Goal: Information Seeking & Learning: Find specific fact

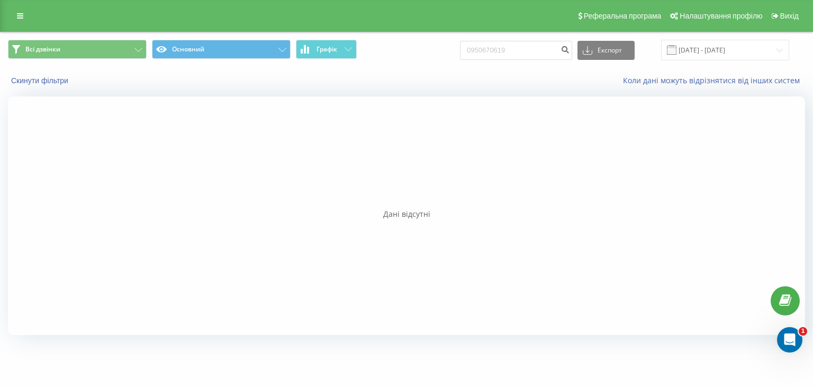
click at [525, 43] on div "Всі дзвінки Основний Графік 0950670619 Експорт .csv .xls .xlsx 20.05.2025 - 20.…" at bounding box center [407, 49] width 812 height 35
click at [525, 43] on input "0950670619" at bounding box center [516, 50] width 112 height 19
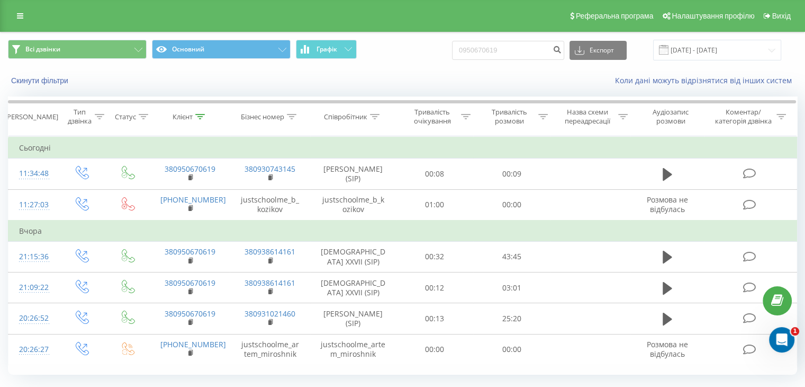
scroll to position [28, 0]
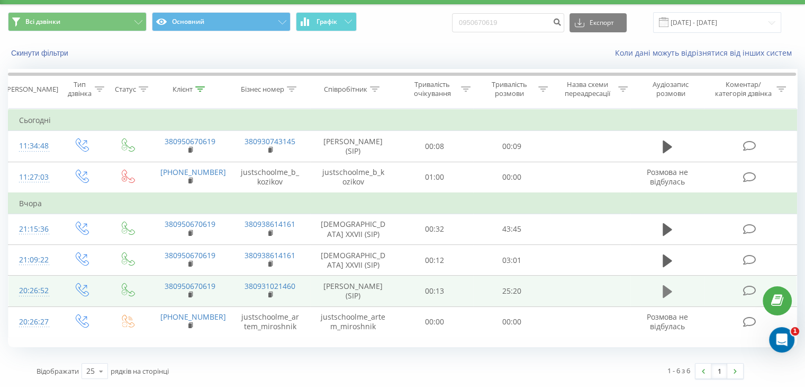
click at [669, 284] on icon at bounding box center [668, 291] width 10 height 15
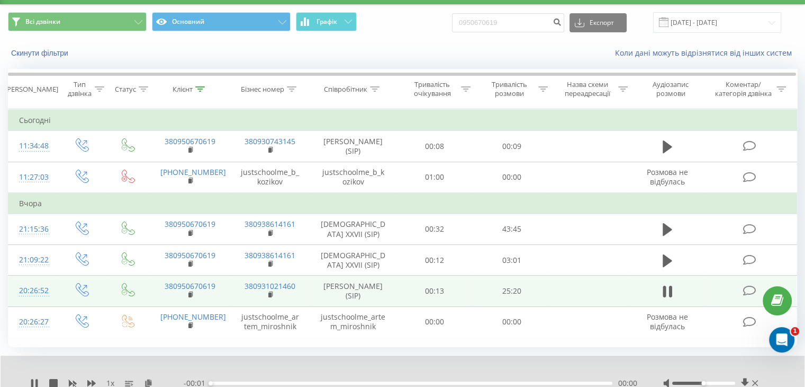
scroll to position [68, 0]
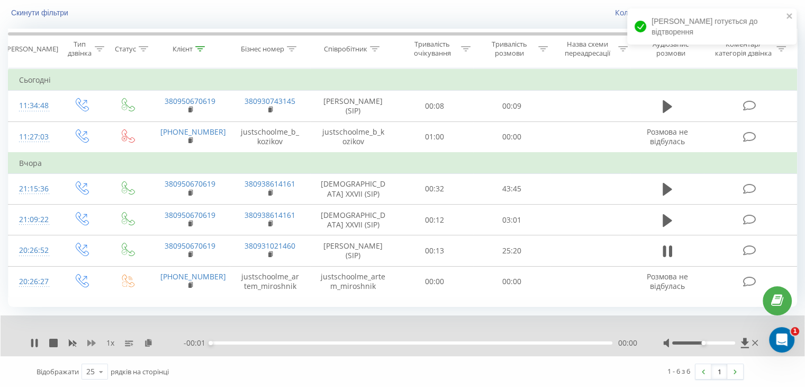
click at [93, 339] on icon at bounding box center [91, 342] width 8 height 8
click at [144, 339] on icon at bounding box center [148, 341] width 9 height 7
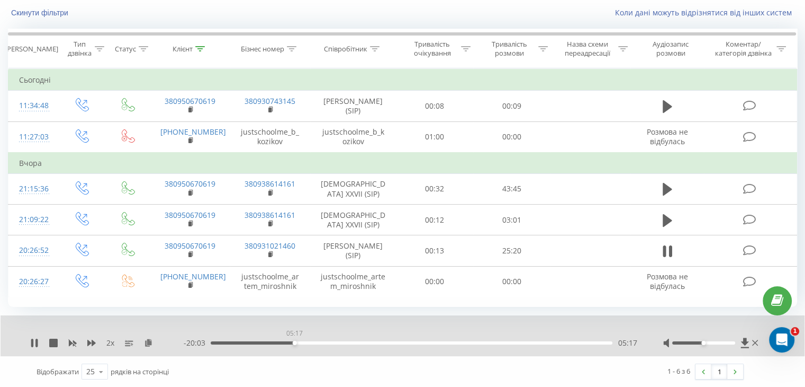
click at [294, 342] on div "05:17" at bounding box center [412, 342] width 402 height 3
click at [312, 342] on div "06:25" at bounding box center [412, 342] width 402 height 3
click at [339, 344] on div "- 25:20 00:00 00:00" at bounding box center [410, 342] width 453 height 11
click at [335, 343] on div "00:00" at bounding box center [412, 342] width 402 height 3
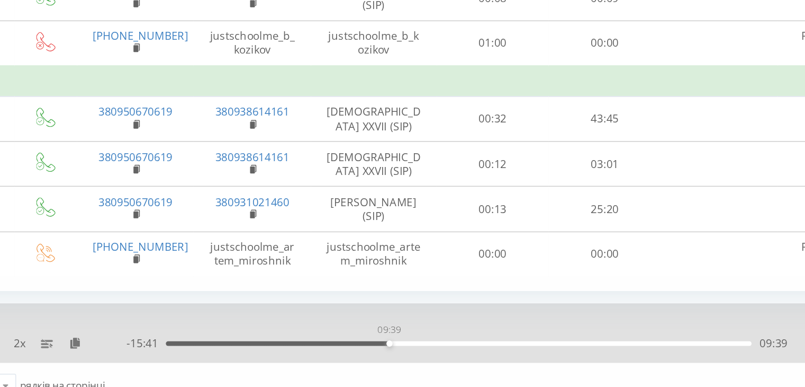
click at [364, 342] on div "09:39" at bounding box center [412, 342] width 402 height 3
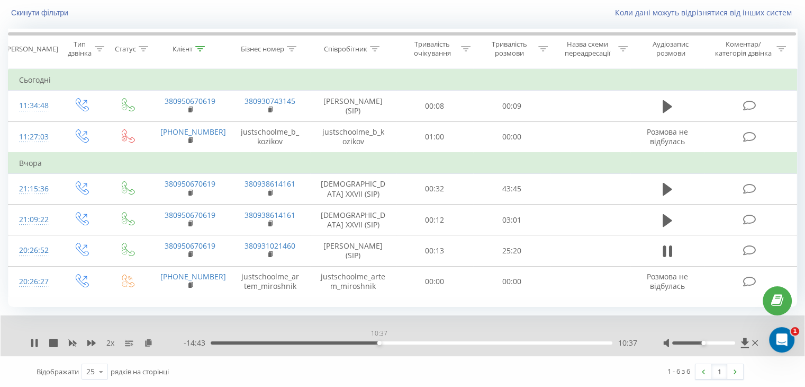
click at [379, 343] on div "10:37" at bounding box center [412, 342] width 402 height 3
click at [286, 341] on div "04:45" at bounding box center [412, 342] width 402 height 3
click at [91, 340] on icon at bounding box center [91, 342] width 8 height 8
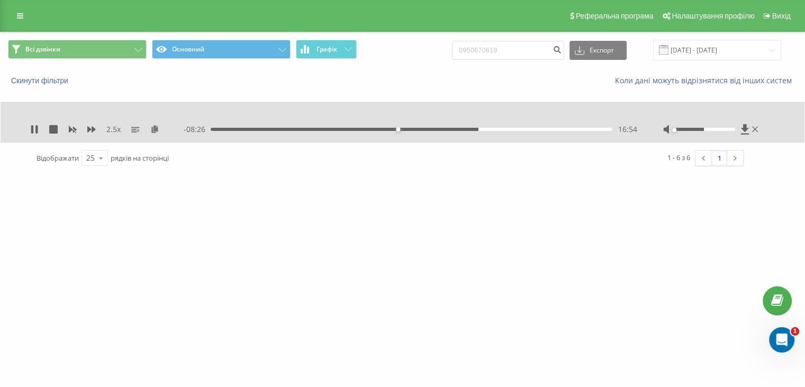
scroll to position [0, 0]
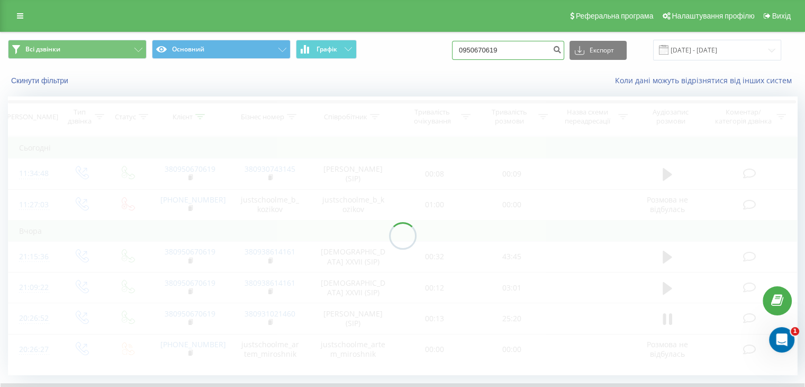
click at [537, 58] on input "0950670619" at bounding box center [508, 50] width 112 height 19
paste input "0982414632"
type input "0982414632"
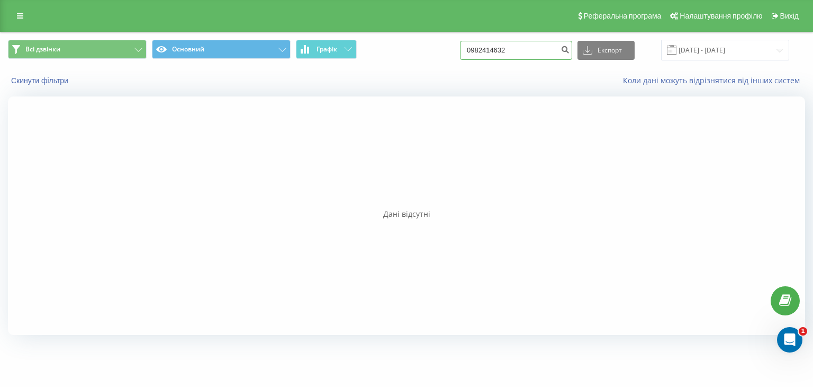
click at [544, 51] on input "0982414632" at bounding box center [516, 50] width 112 height 19
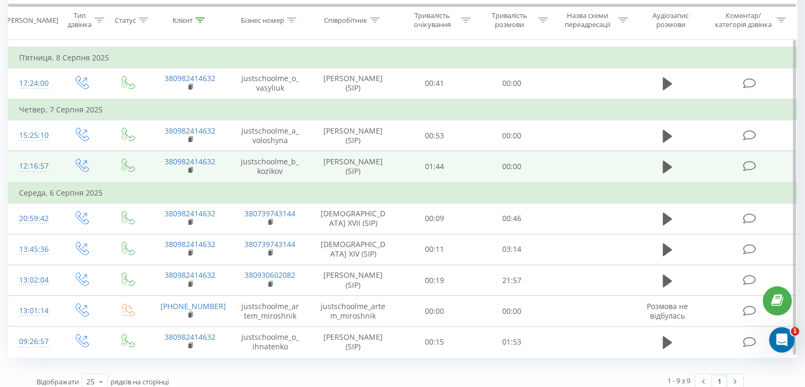
scroll to position [146, 0]
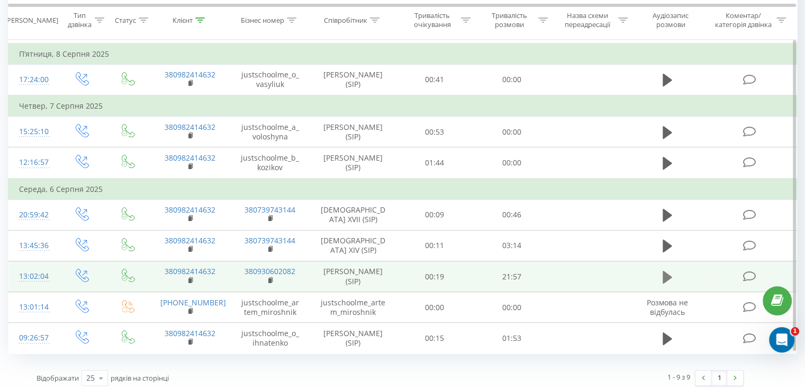
click at [666, 272] on icon at bounding box center [668, 276] width 10 height 13
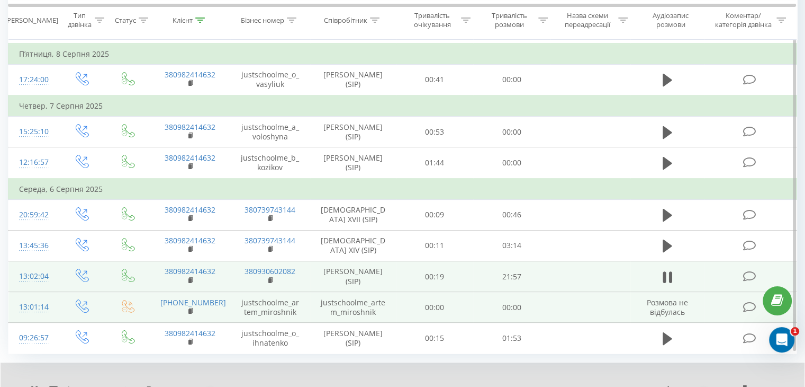
scroll to position [191, 0]
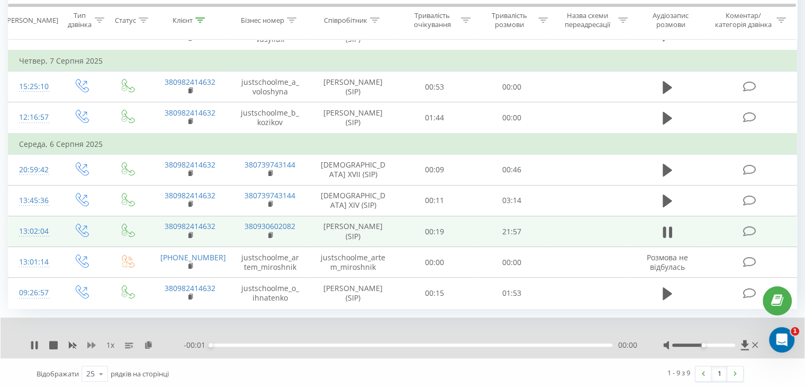
click at [89, 344] on icon at bounding box center [91, 344] width 8 height 8
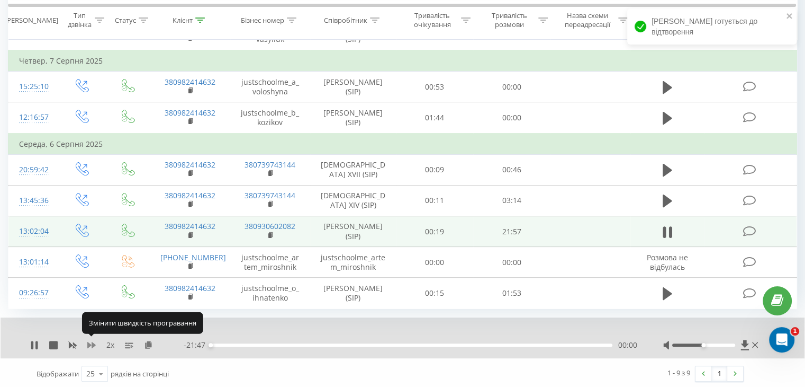
click at [89, 344] on icon at bounding box center [91, 344] width 8 height 8
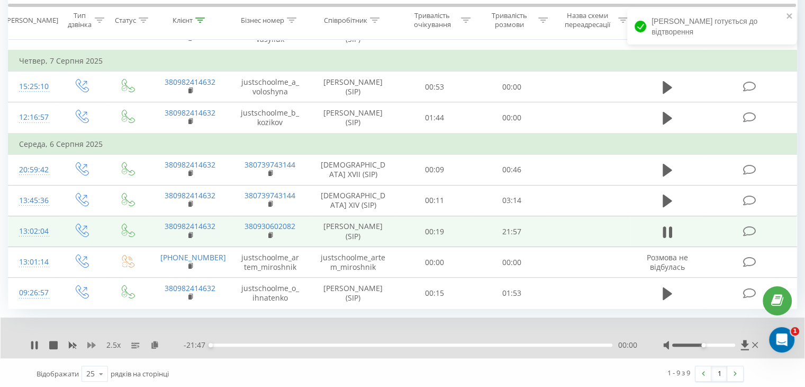
click at [91, 343] on icon at bounding box center [91, 344] width 8 height 8
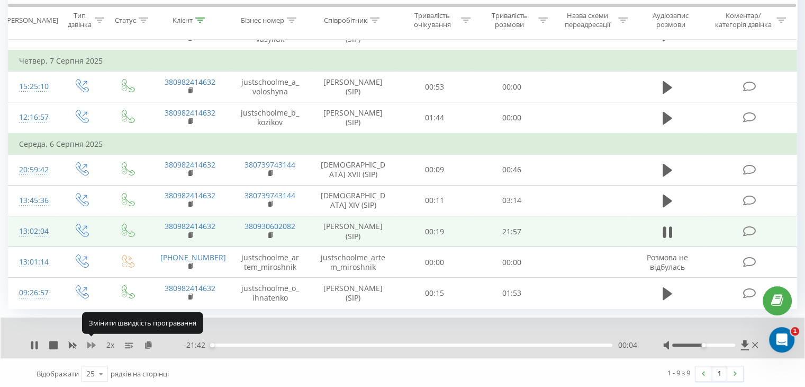
click at [91, 343] on icon at bounding box center [91, 344] width 8 height 8
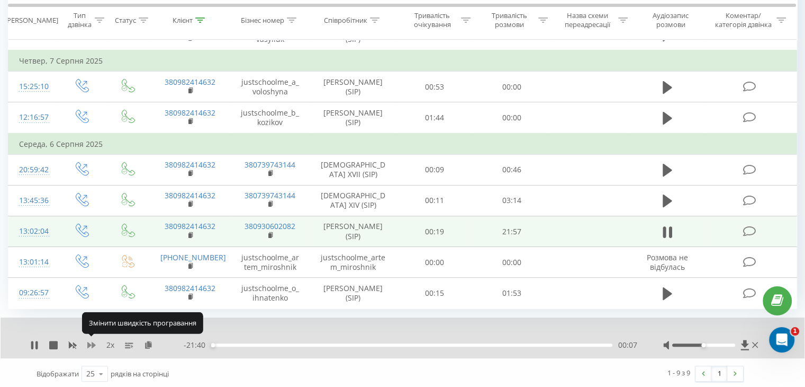
click at [91, 343] on icon at bounding box center [91, 344] width 8 height 8
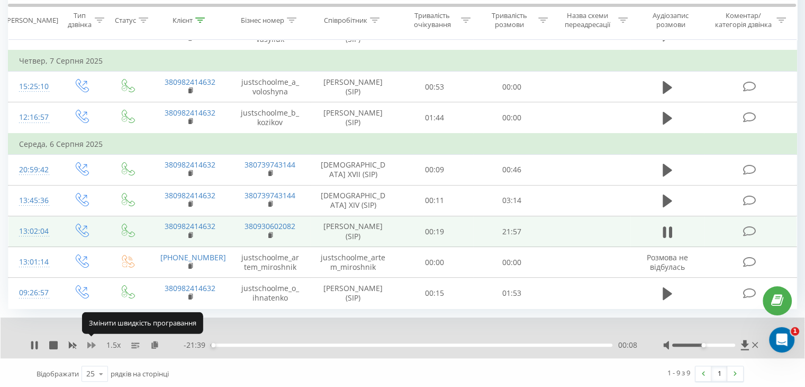
click at [91, 343] on icon at bounding box center [91, 344] width 8 height 8
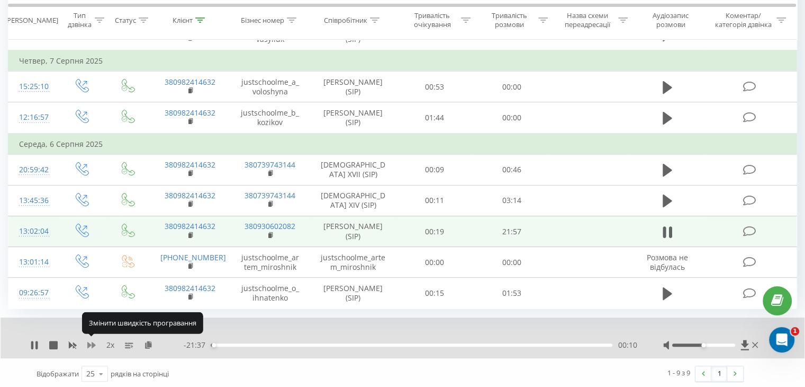
click at [91, 343] on icon at bounding box center [91, 344] width 8 height 8
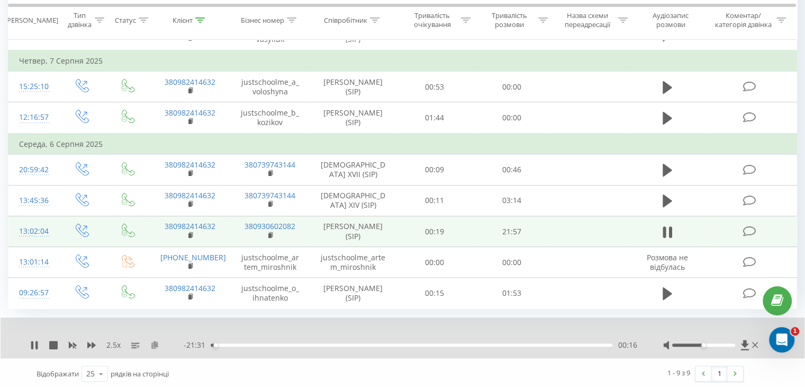
click at [154, 344] on icon at bounding box center [154, 343] width 9 height 7
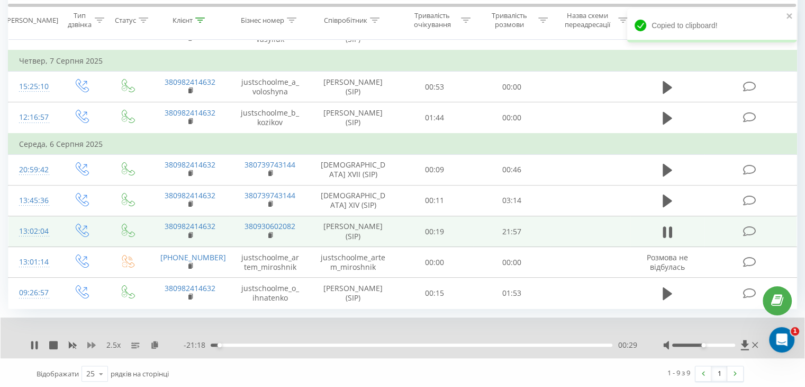
click at [91, 342] on icon at bounding box center [91, 345] width 8 height 6
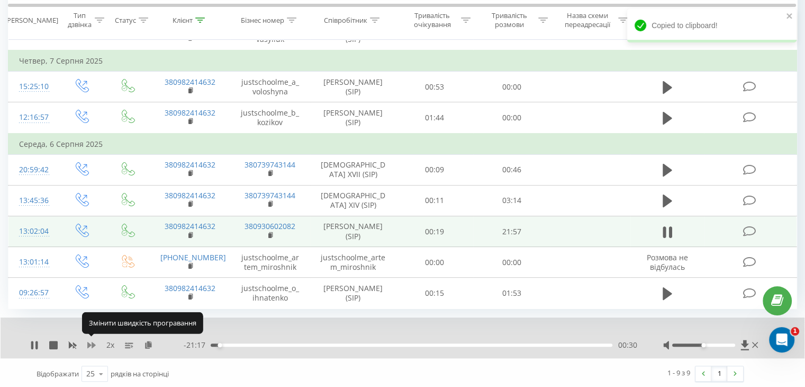
click at [91, 342] on icon at bounding box center [91, 345] width 8 height 6
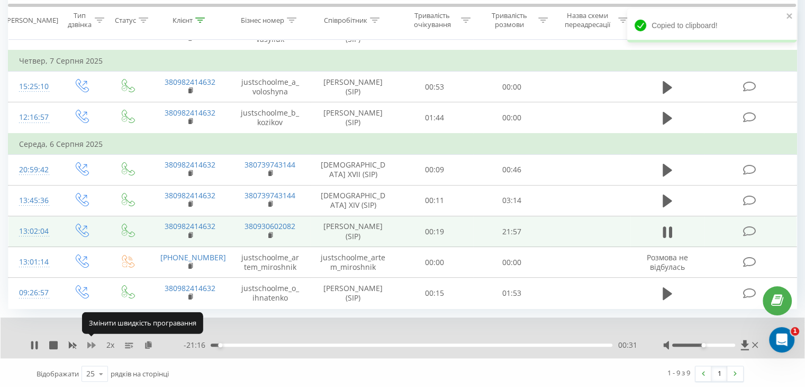
click at [91, 342] on icon at bounding box center [91, 345] width 8 height 6
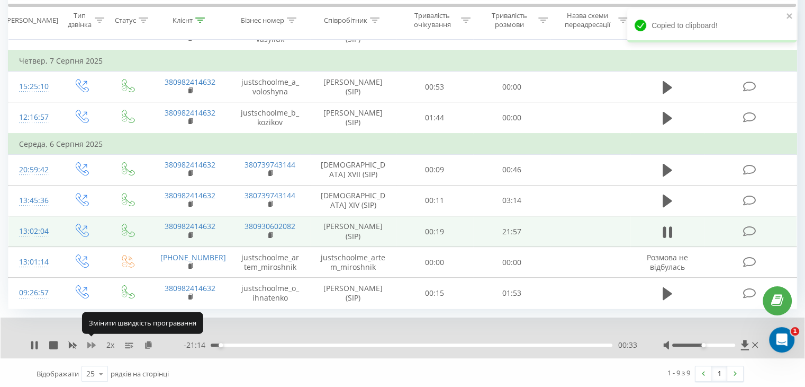
click at [91, 342] on icon at bounding box center [91, 345] width 8 height 6
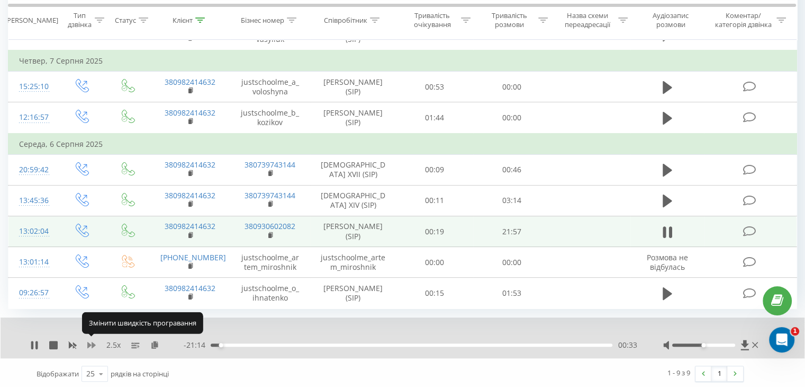
click at [91, 342] on icon at bounding box center [91, 345] width 8 height 6
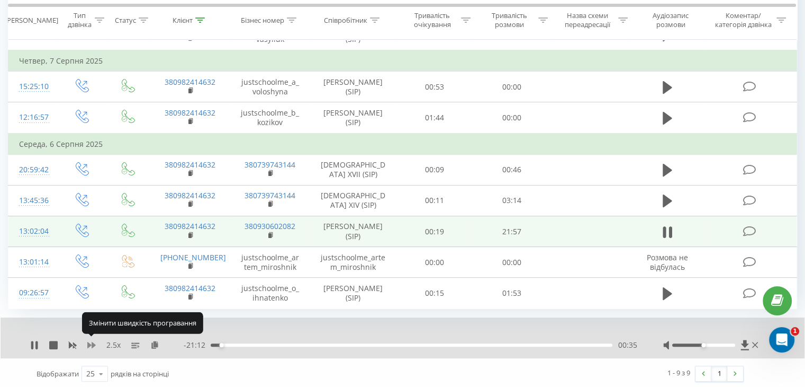
click at [91, 342] on icon at bounding box center [91, 345] width 8 height 6
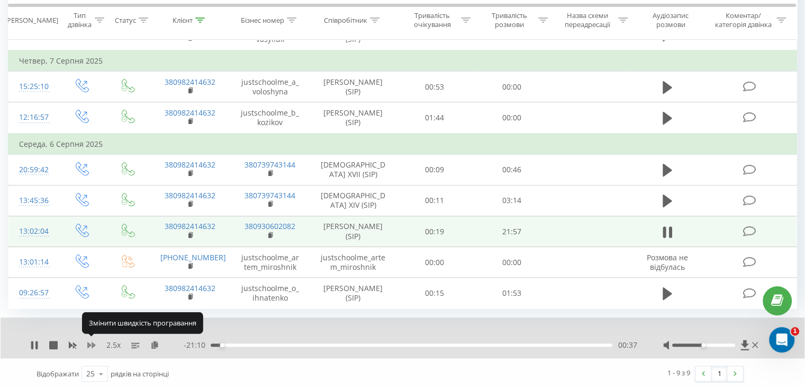
click at [91, 342] on icon at bounding box center [91, 345] width 8 height 6
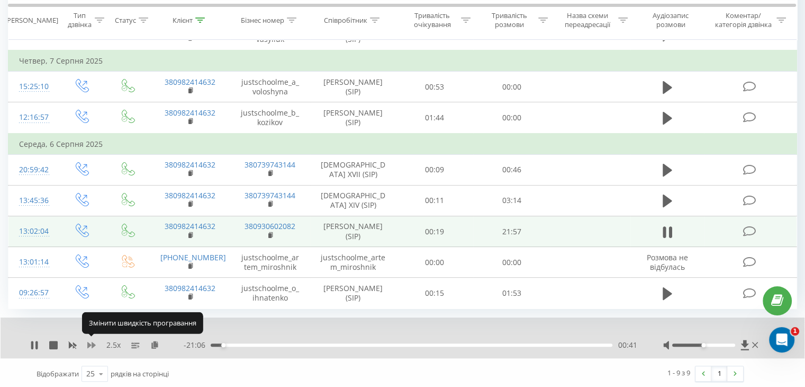
click at [91, 342] on icon at bounding box center [91, 345] width 8 height 6
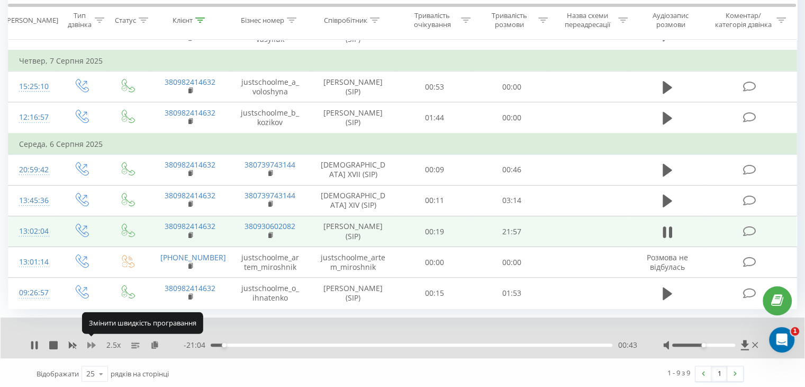
click at [91, 342] on icon at bounding box center [91, 345] width 8 height 6
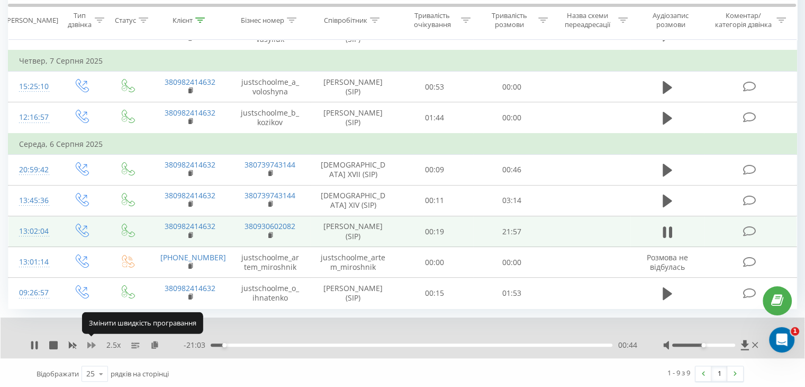
click at [91, 342] on icon at bounding box center [91, 345] width 8 height 6
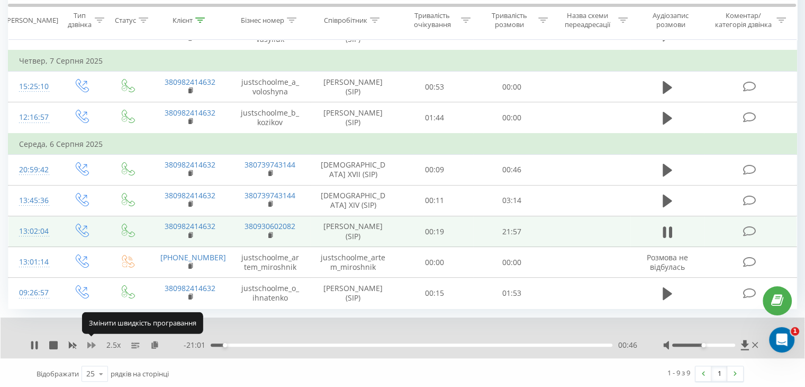
click at [91, 342] on icon at bounding box center [91, 345] width 8 height 6
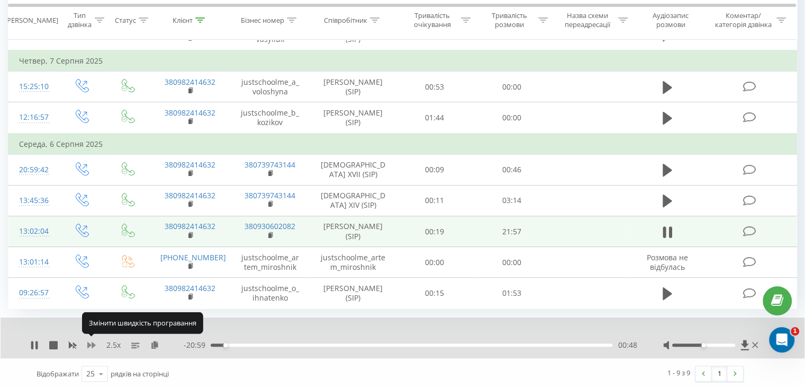
click at [91, 342] on icon at bounding box center [91, 345] width 8 height 6
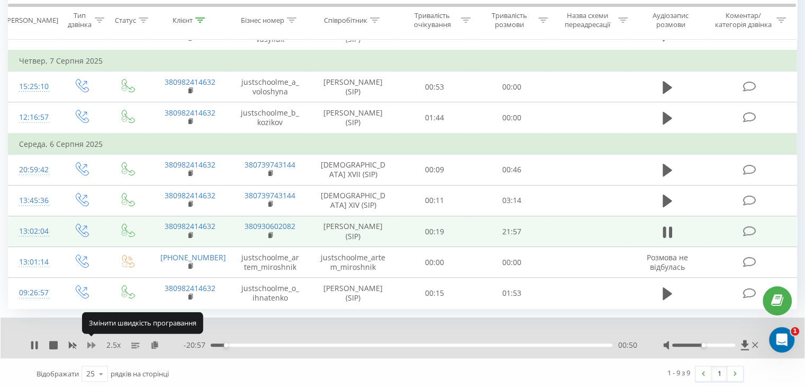
click at [91, 342] on icon at bounding box center [91, 345] width 8 height 6
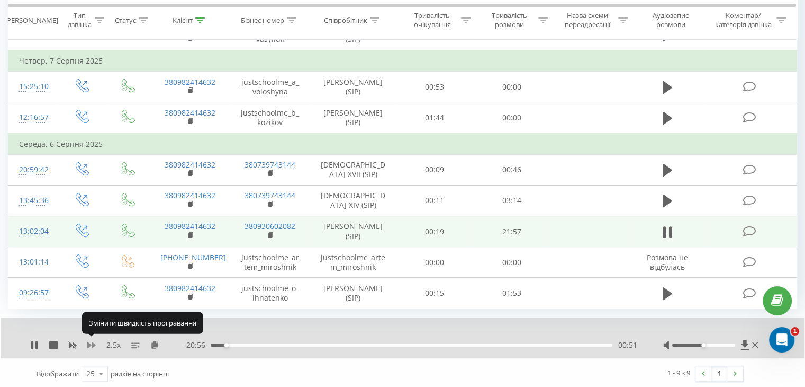
click at [91, 342] on icon at bounding box center [91, 345] width 8 height 6
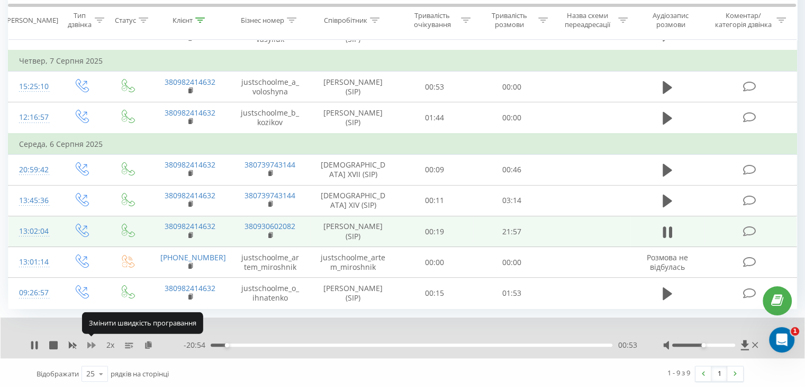
click at [91, 342] on icon at bounding box center [91, 345] width 8 height 6
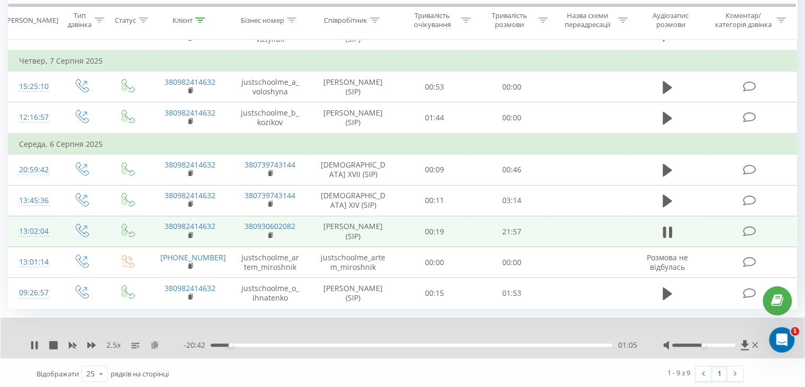
click at [155, 344] on icon at bounding box center [154, 343] width 9 height 7
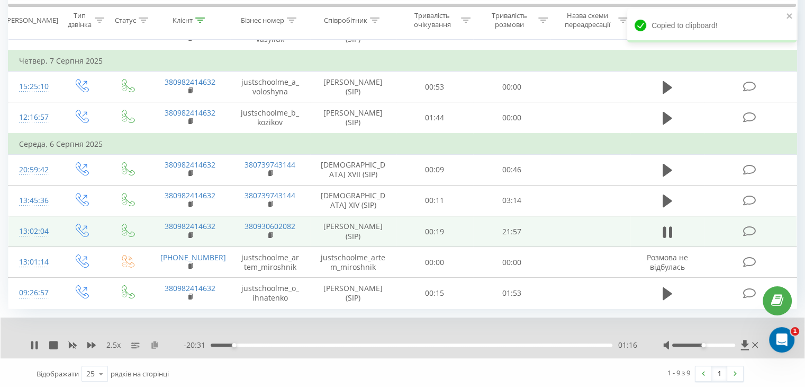
click at [155, 340] on icon at bounding box center [154, 343] width 9 height 7
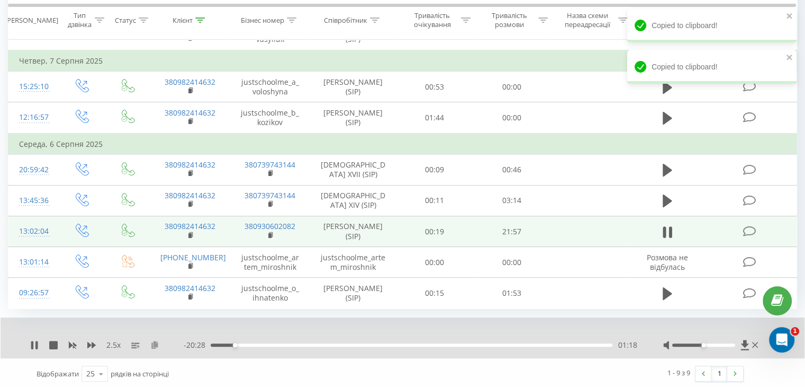
click at [154, 344] on icon at bounding box center [154, 343] width 9 height 7
click at [155, 347] on div "2.5 x - 20:26 01:21 01:21" at bounding box center [403, 337] width 804 height 41
click at [153, 343] on icon at bounding box center [154, 343] width 9 height 7
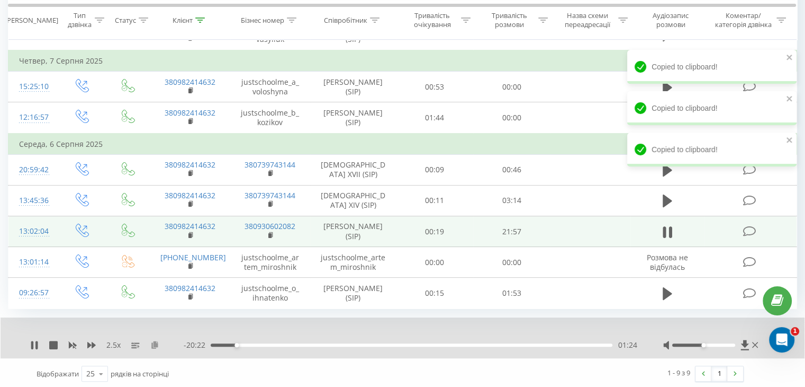
click at [153, 343] on icon at bounding box center [154, 343] width 9 height 7
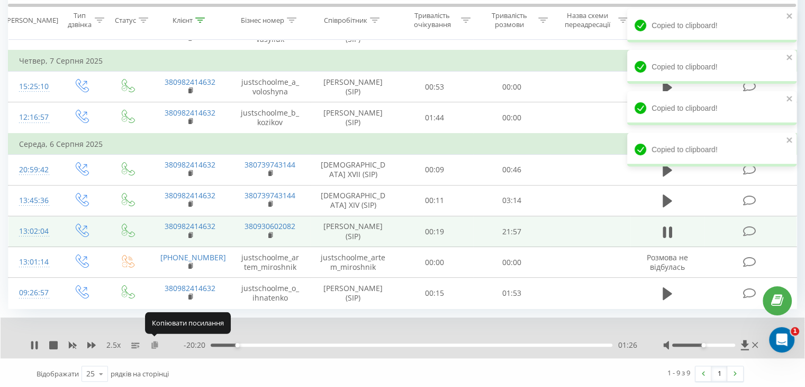
click at [153, 343] on icon at bounding box center [154, 343] width 9 height 7
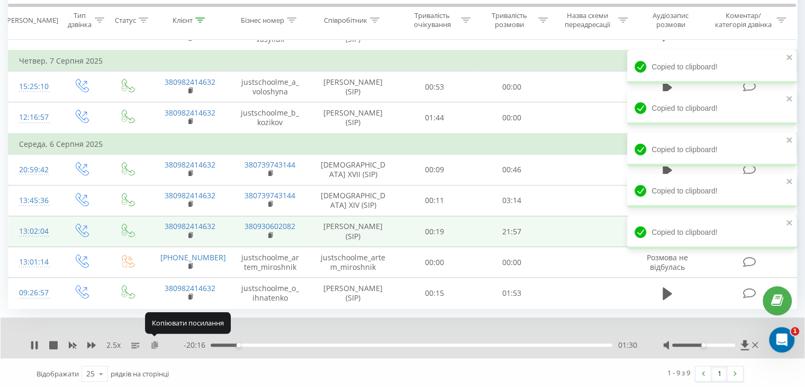
click at [153, 343] on icon at bounding box center [154, 343] width 9 height 7
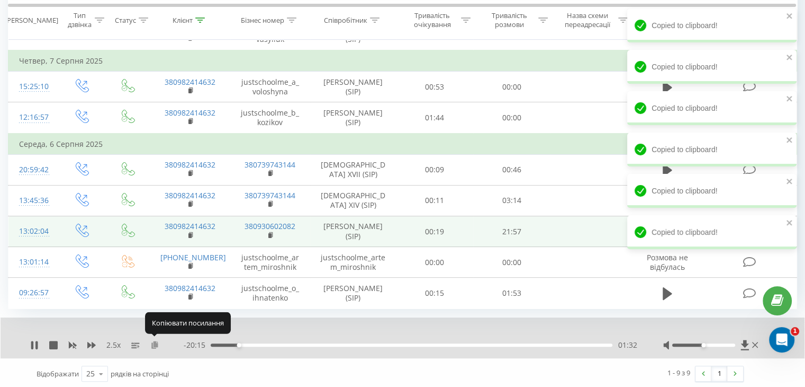
click at [153, 343] on icon at bounding box center [154, 343] width 9 height 7
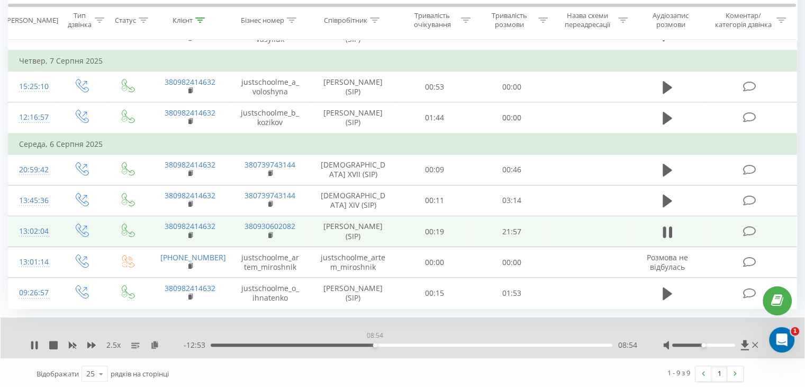
click at [375, 343] on div "08:54" at bounding box center [412, 344] width 402 height 3
click at [360, 344] on div "- 12:48 08:59 08:59" at bounding box center [410, 344] width 453 height 11
click at [413, 343] on div "09:01" at bounding box center [412, 344] width 402 height 3
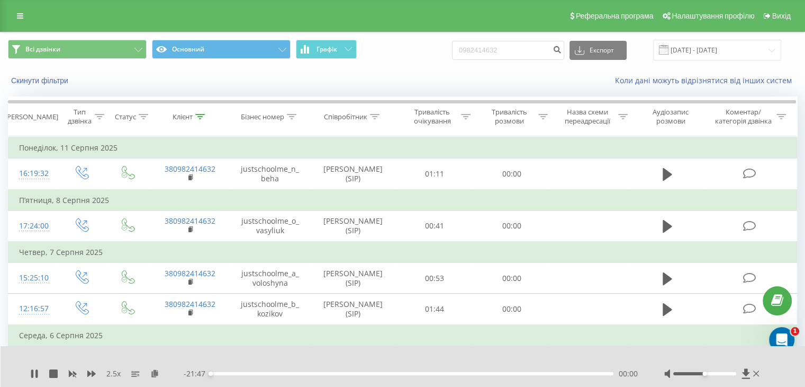
scroll to position [0, 0]
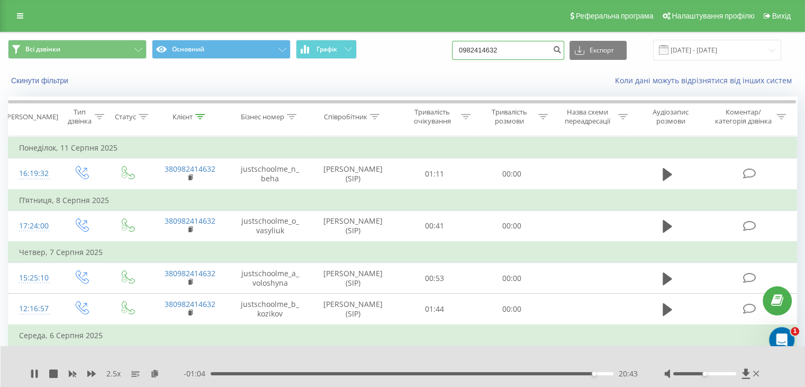
click at [530, 49] on input "0982414632" at bounding box center [508, 50] width 112 height 19
paste input "0975544034"
type input "0975544034"
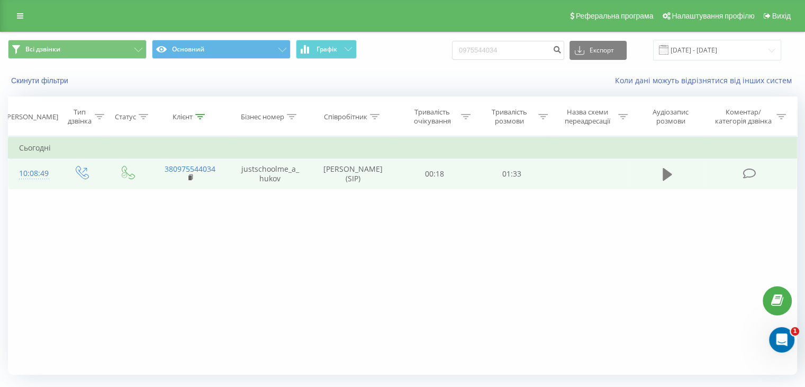
click at [663, 175] on icon at bounding box center [668, 174] width 10 height 13
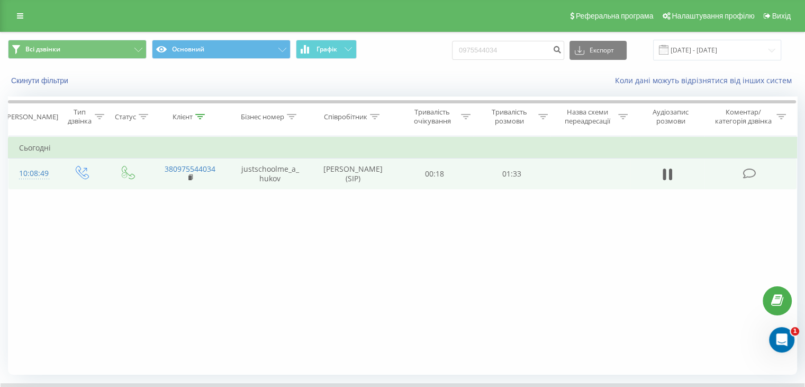
scroll to position [68, 0]
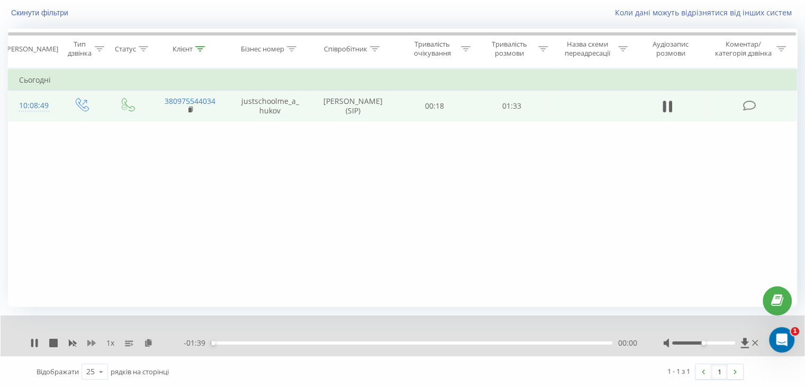
click at [93, 341] on icon at bounding box center [91, 342] width 8 height 6
click at [158, 342] on icon at bounding box center [154, 341] width 9 height 7
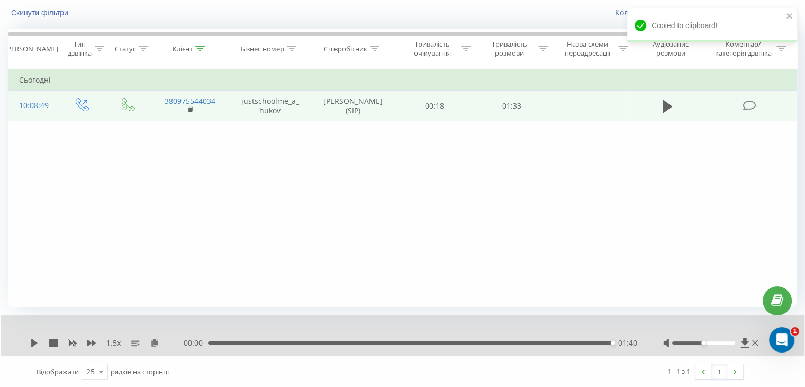
scroll to position [0, 0]
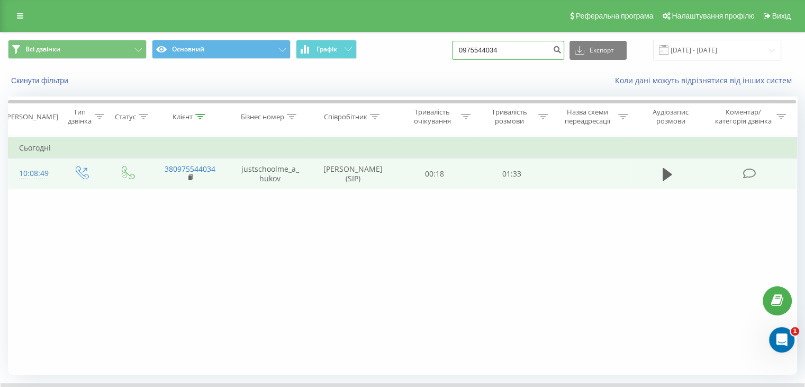
click at [548, 43] on input "0975544034" at bounding box center [508, 50] width 112 height 19
paste input "0961547908"
type input "0961547908"
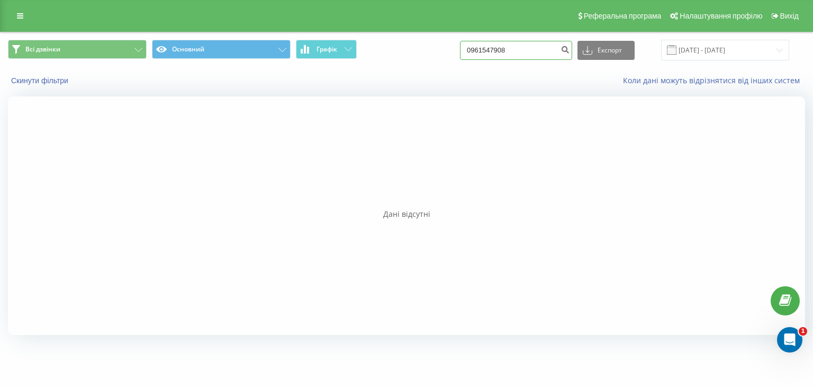
click at [555, 44] on input "0961547908" at bounding box center [516, 50] width 112 height 19
click at [557, 49] on input "0961547908" at bounding box center [516, 50] width 112 height 19
type input "0961547908"
click at [530, 53] on input "0961547908" at bounding box center [516, 50] width 112 height 19
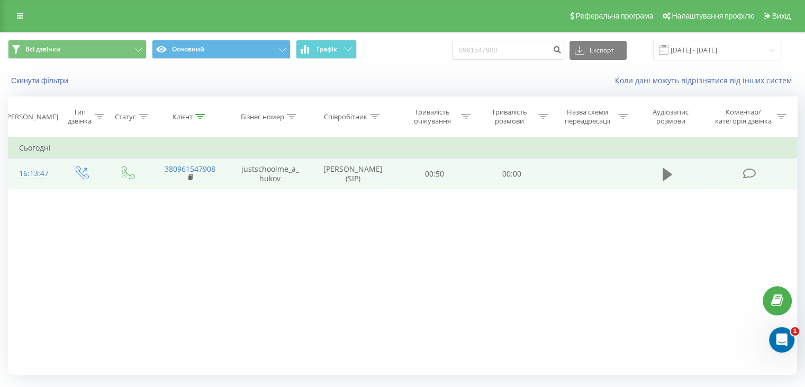
click at [670, 171] on icon at bounding box center [668, 174] width 10 height 15
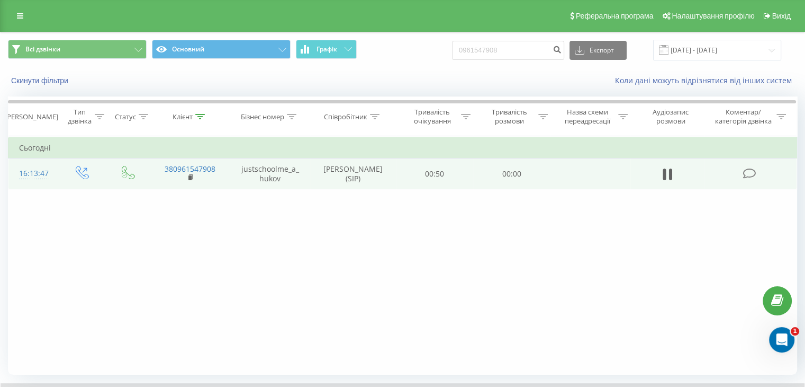
scroll to position [68, 0]
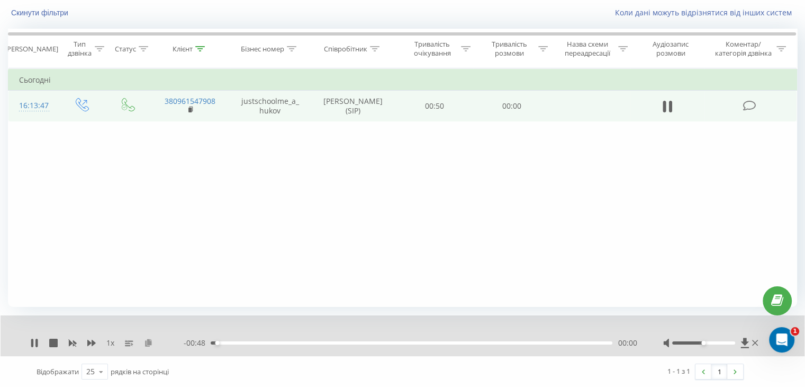
click at [148, 342] on icon at bounding box center [148, 341] width 9 height 7
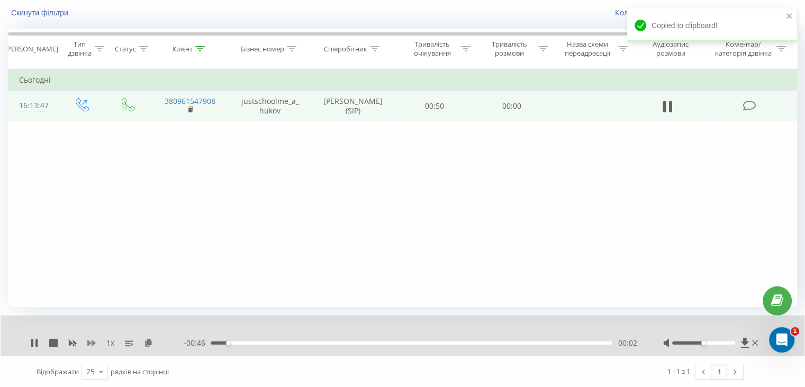
click at [91, 340] on icon at bounding box center [91, 342] width 8 height 8
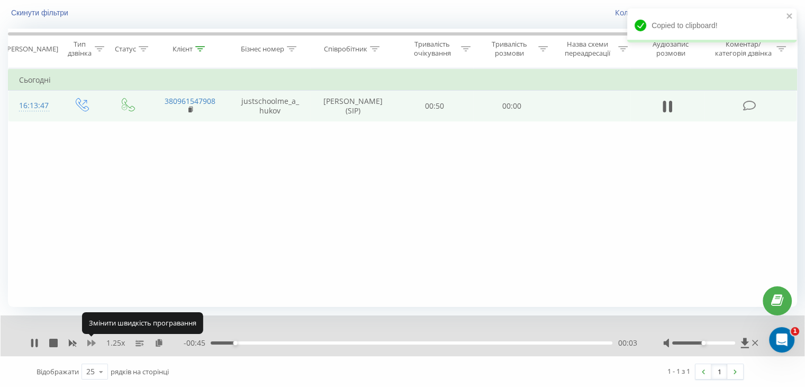
click at [91, 340] on icon at bounding box center [91, 342] width 8 height 8
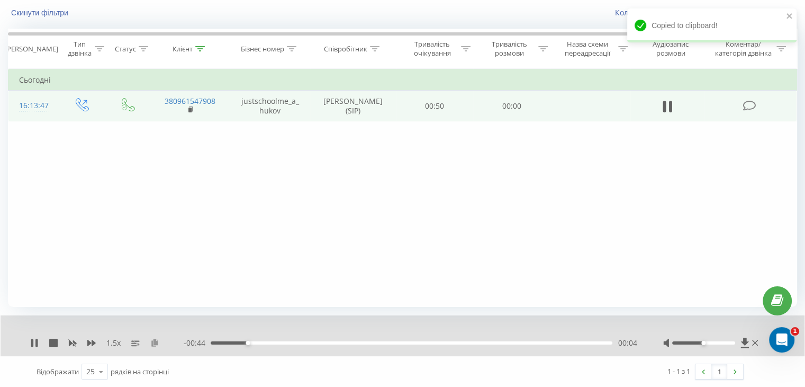
click at [155, 338] on icon at bounding box center [154, 341] width 9 height 7
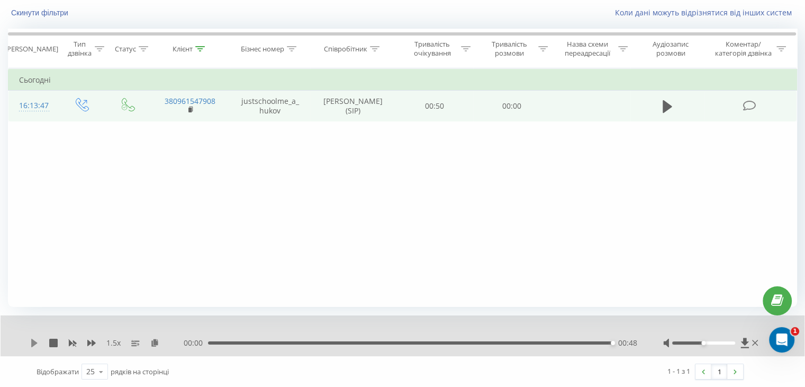
click at [34, 339] on icon at bounding box center [34, 342] width 8 height 8
click at [664, 107] on icon at bounding box center [668, 106] width 10 height 13
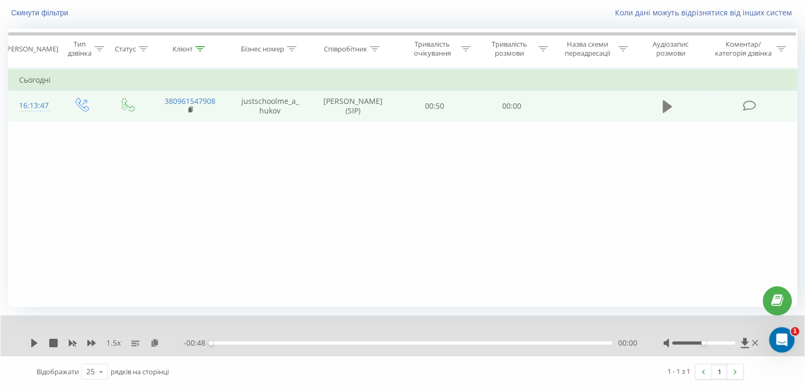
click at [669, 102] on icon at bounding box center [668, 106] width 10 height 15
click at [156, 342] on icon at bounding box center [154, 341] width 9 height 7
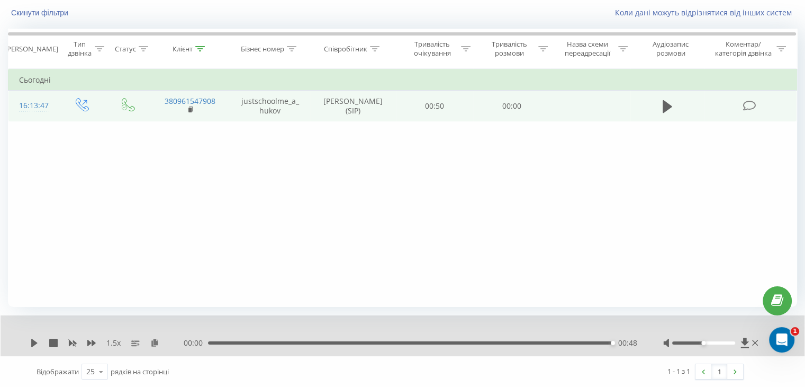
scroll to position [0, 0]
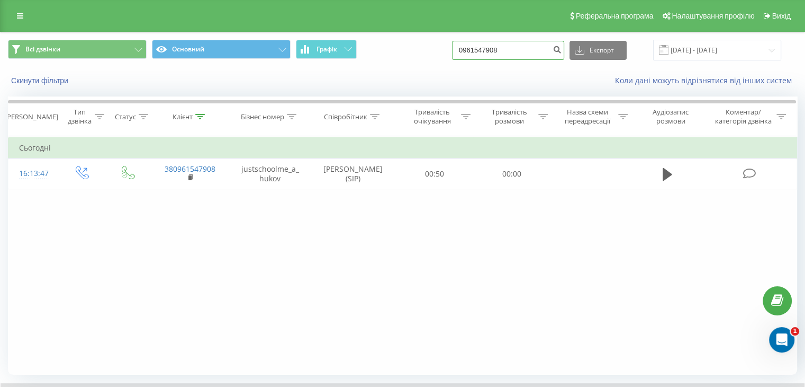
click at [526, 46] on input "0961547908" at bounding box center [508, 50] width 112 height 19
paste input "48881673507"
type input "48881673507"
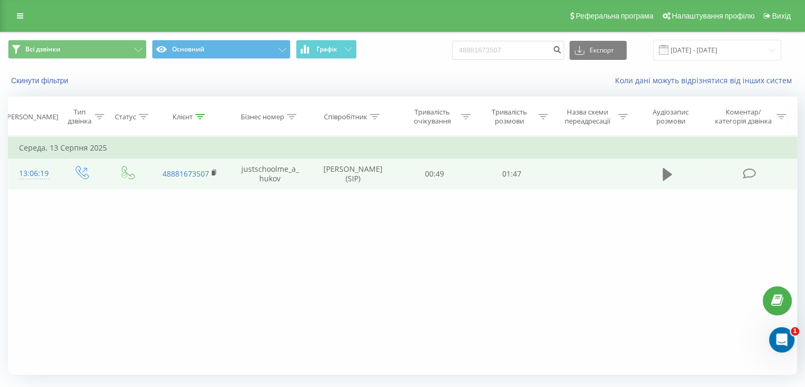
click at [666, 172] on icon at bounding box center [668, 174] width 10 height 13
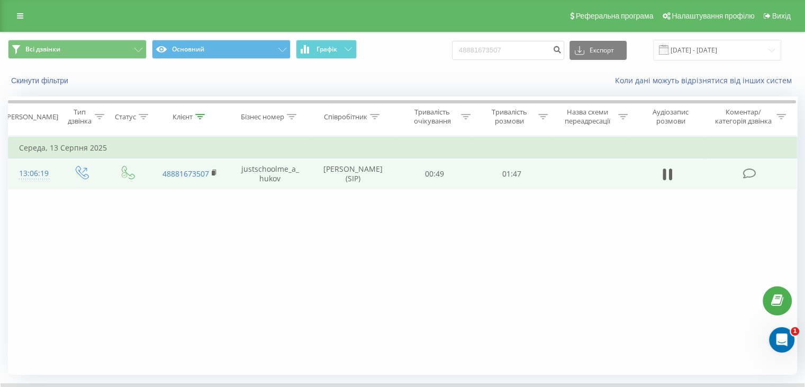
scroll to position [68, 0]
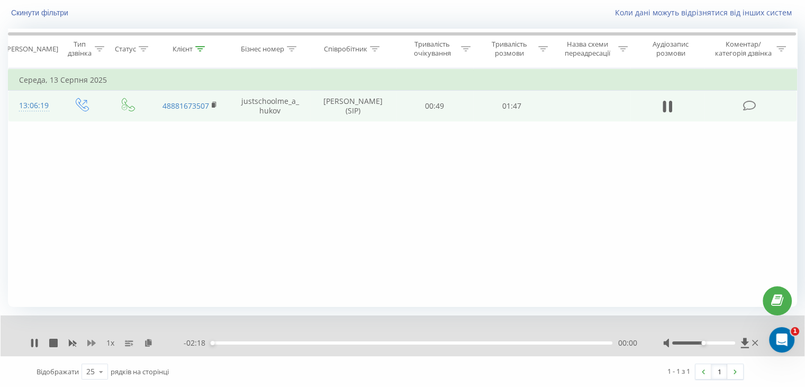
click at [90, 341] on icon at bounding box center [91, 342] width 8 height 6
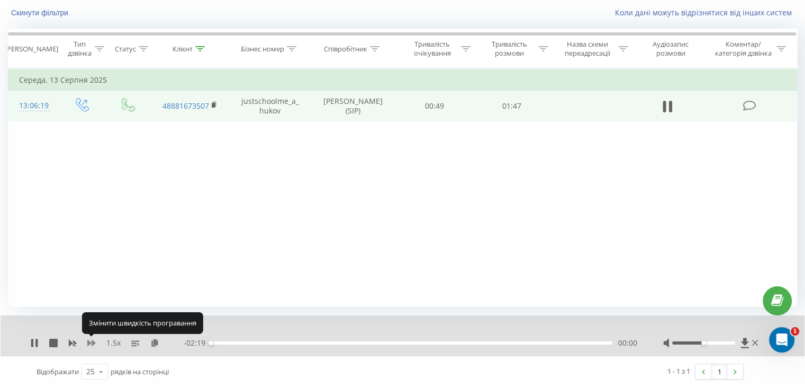
click at [90, 341] on icon at bounding box center [91, 342] width 8 height 6
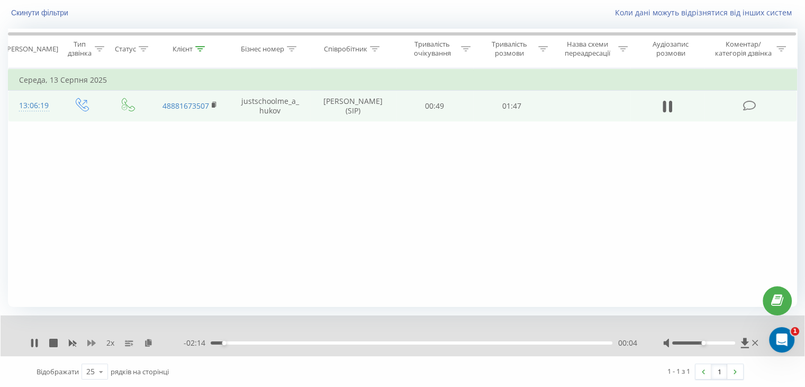
click at [91, 339] on icon at bounding box center [91, 342] width 8 height 8
click at [151, 338] on icon at bounding box center [154, 341] width 9 height 7
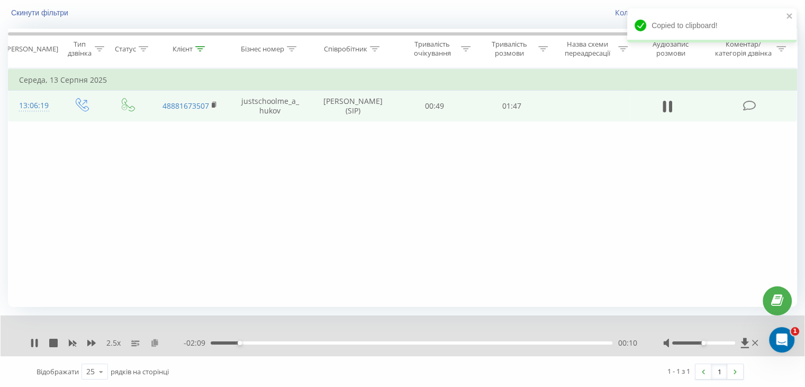
click at [155, 342] on icon at bounding box center [154, 341] width 9 height 7
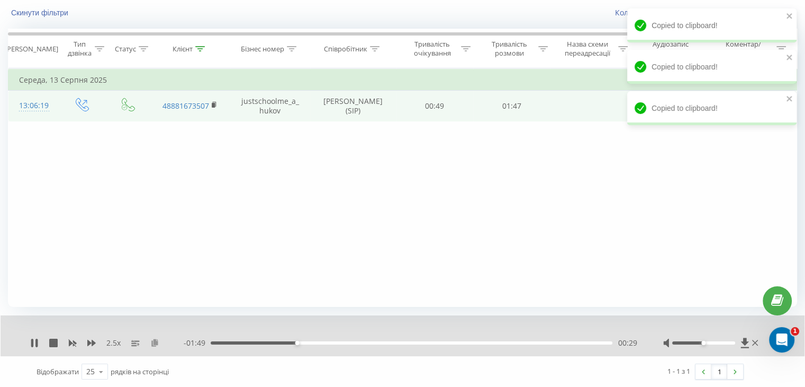
click at [155, 342] on icon at bounding box center [154, 341] width 9 height 7
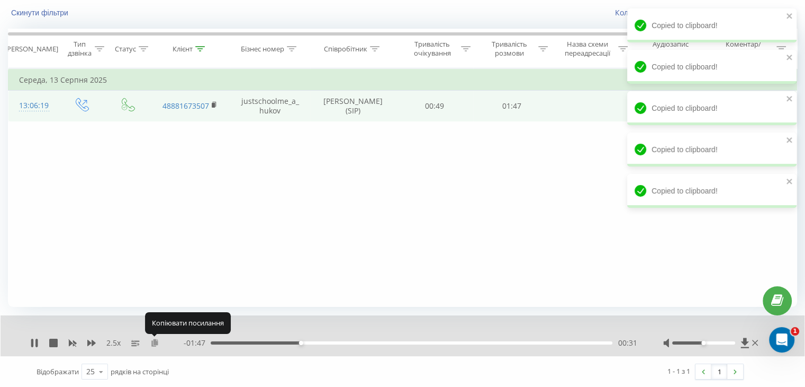
click at [155, 342] on icon at bounding box center [154, 341] width 9 height 7
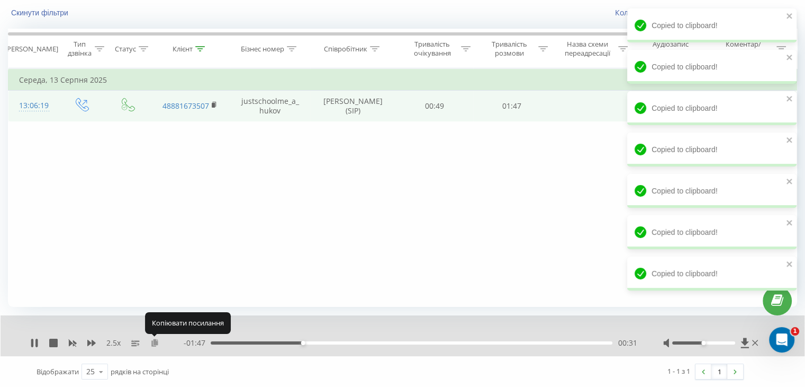
click at [155, 342] on icon at bounding box center [154, 341] width 9 height 7
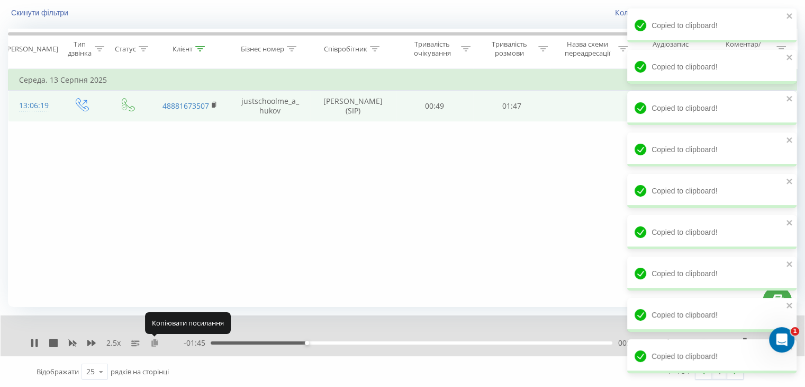
click at [155, 342] on icon at bounding box center [154, 341] width 9 height 7
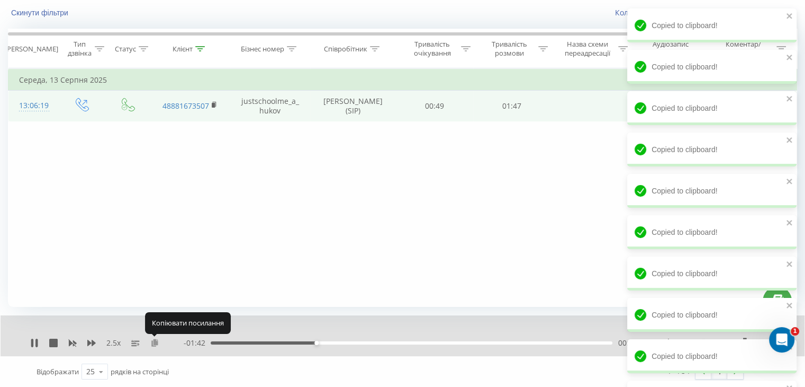
click at [155, 342] on icon at bounding box center [154, 341] width 9 height 7
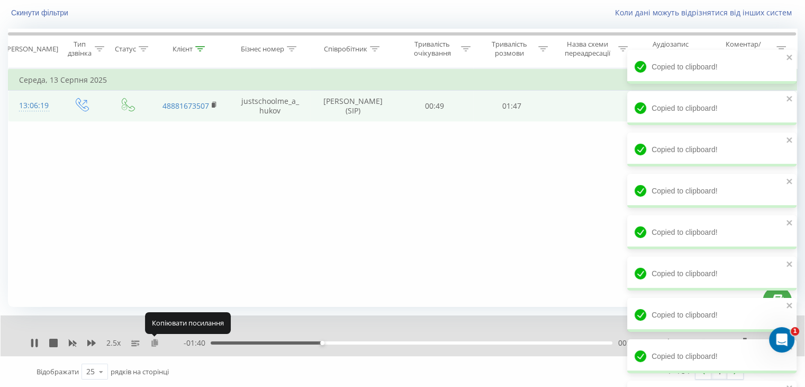
click at [155, 342] on icon at bounding box center [154, 341] width 9 height 7
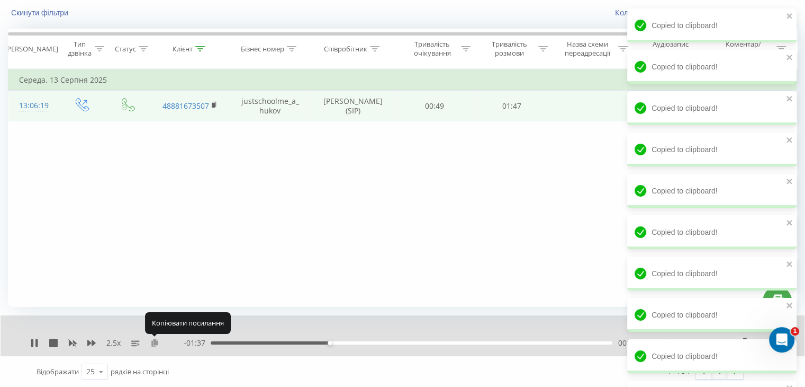
click at [155, 342] on icon at bounding box center [154, 341] width 9 height 7
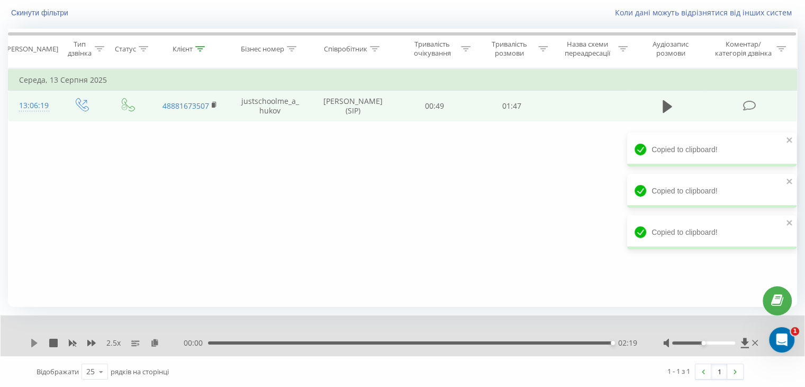
click at [33, 341] on icon at bounding box center [34, 342] width 6 height 8
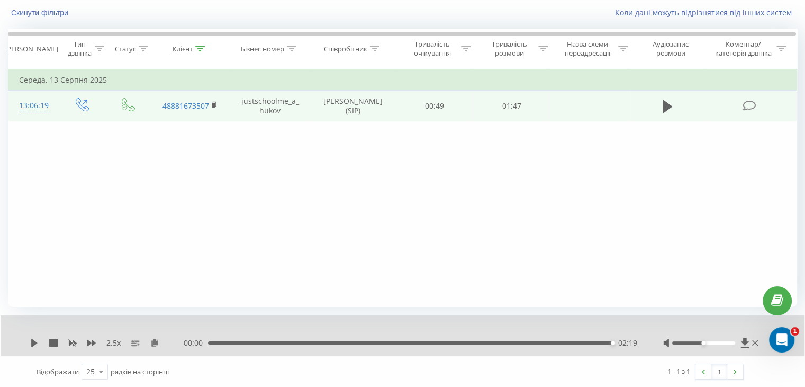
click at [33, 341] on icon at bounding box center [34, 342] width 6 height 8
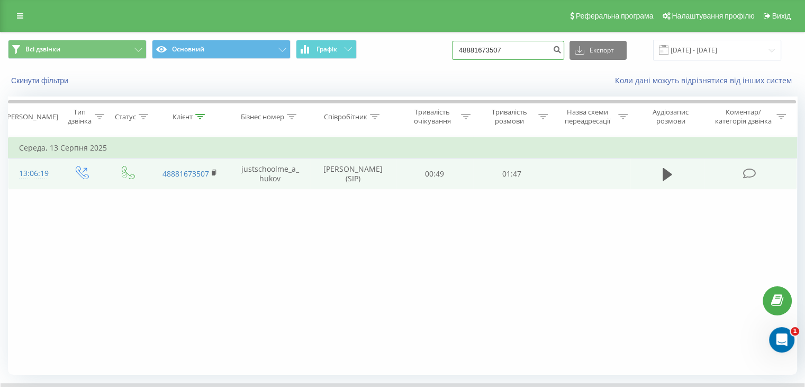
click at [521, 53] on input "48881673507" at bounding box center [508, 50] width 112 height 19
paste input "0500137898"
type input "0500137898"
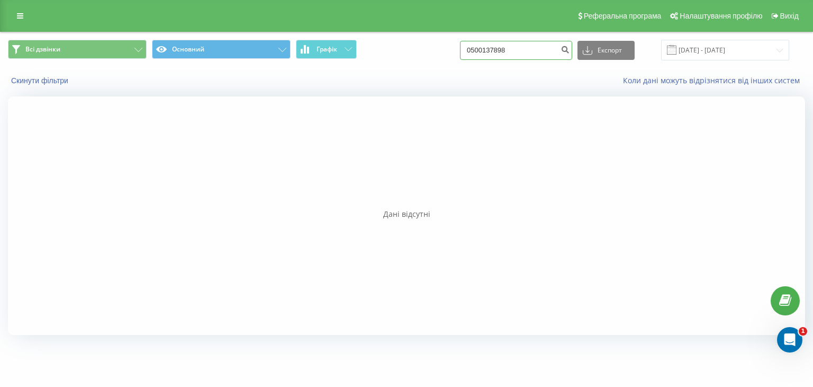
click at [532, 50] on input "0500137898" at bounding box center [516, 50] width 112 height 19
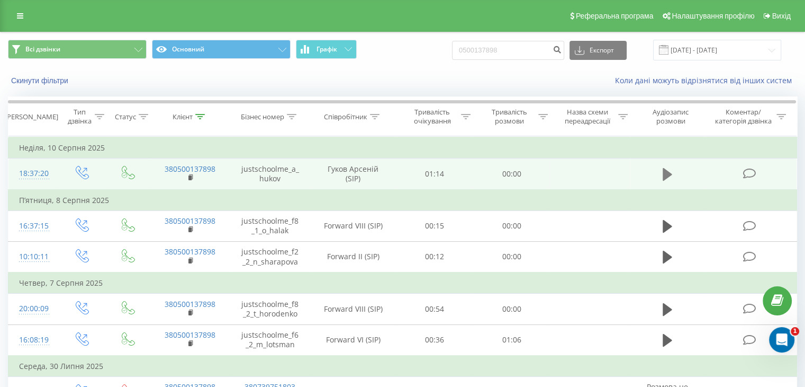
click at [660, 177] on button at bounding box center [668, 174] width 16 height 16
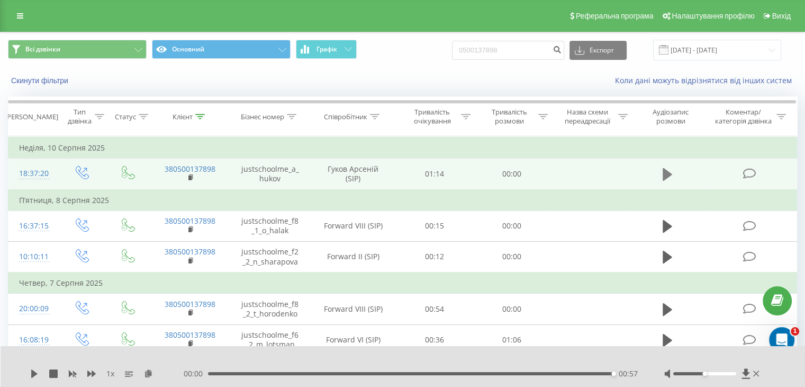
click at [667, 172] on icon at bounding box center [668, 174] width 10 height 13
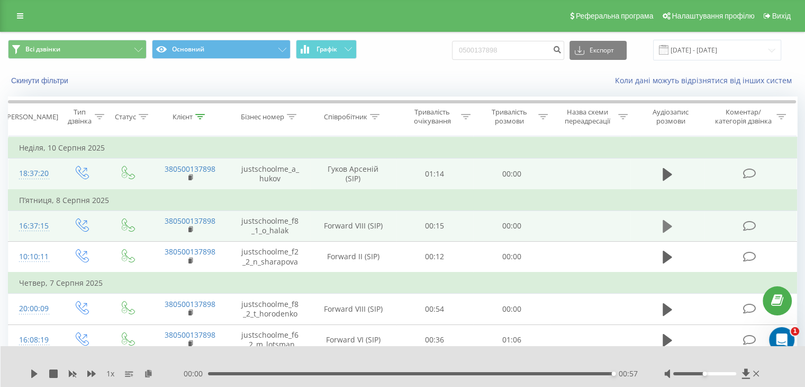
click at [665, 218] on button at bounding box center [668, 226] width 16 height 16
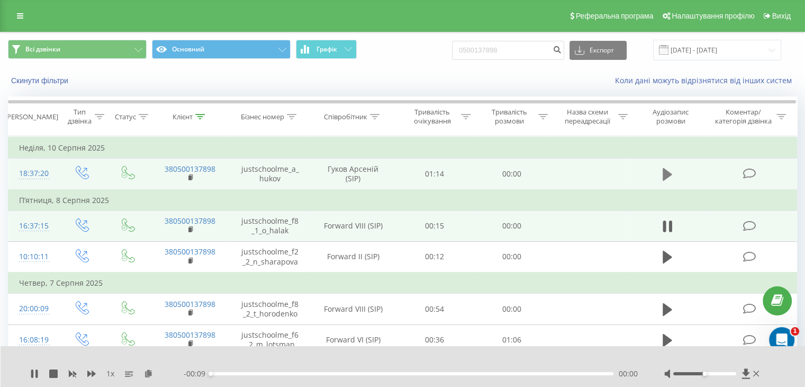
click at [666, 170] on icon at bounding box center [668, 174] width 10 height 13
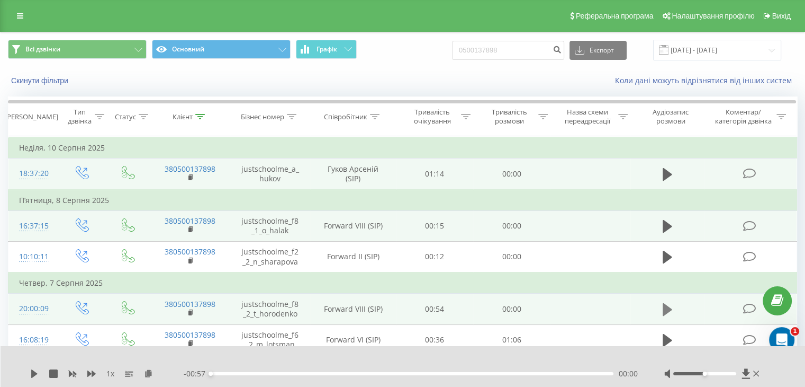
click at [667, 309] on icon at bounding box center [668, 309] width 10 height 13
click at [668, 172] on icon at bounding box center [668, 174] width 10 height 13
click at [148, 374] on icon at bounding box center [148, 372] width 9 height 7
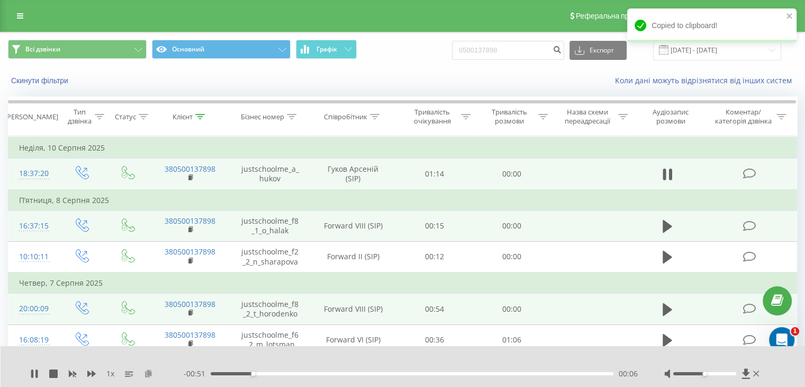
click at [146, 376] on icon at bounding box center [148, 372] width 9 height 7
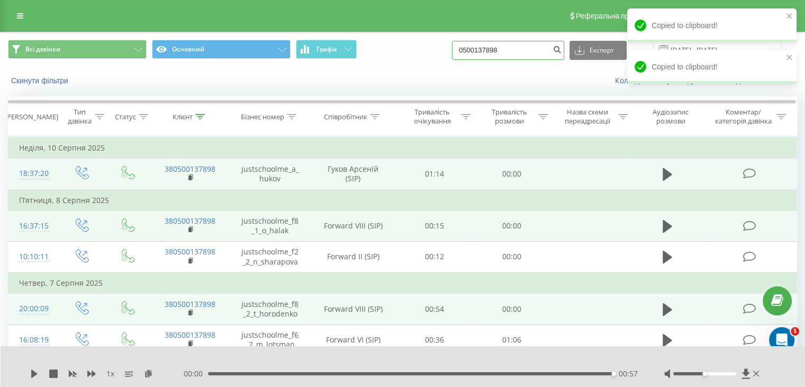
click at [516, 50] on input "0500137898" at bounding box center [508, 50] width 112 height 19
paste input "0973233846"
type input "0973233846"
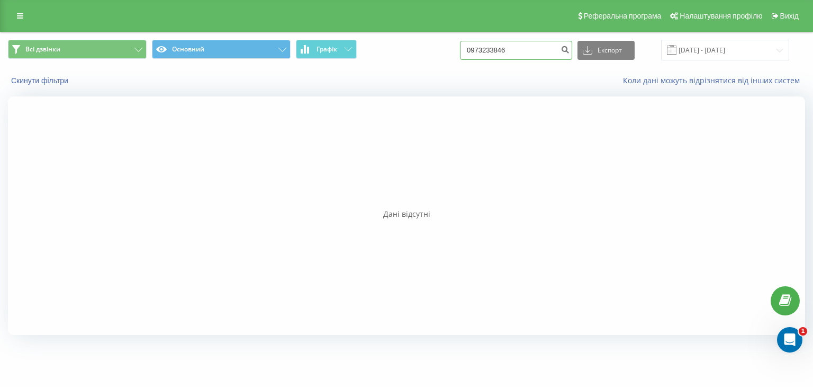
click at [522, 51] on input "0973233846" at bounding box center [516, 50] width 112 height 19
click at [542, 47] on input "0973233846" at bounding box center [516, 50] width 112 height 19
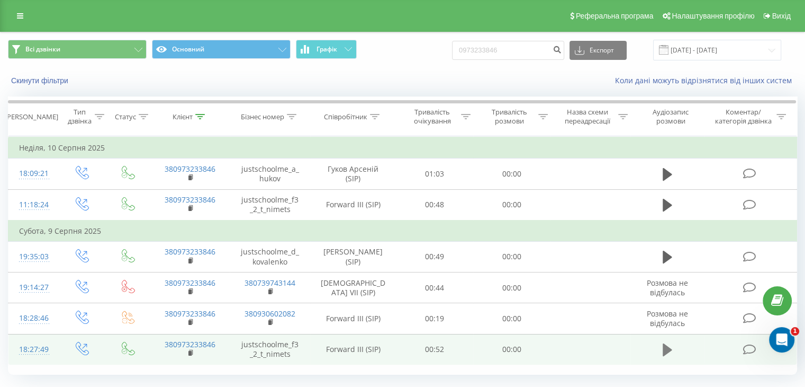
click at [666, 348] on icon at bounding box center [668, 349] width 10 height 13
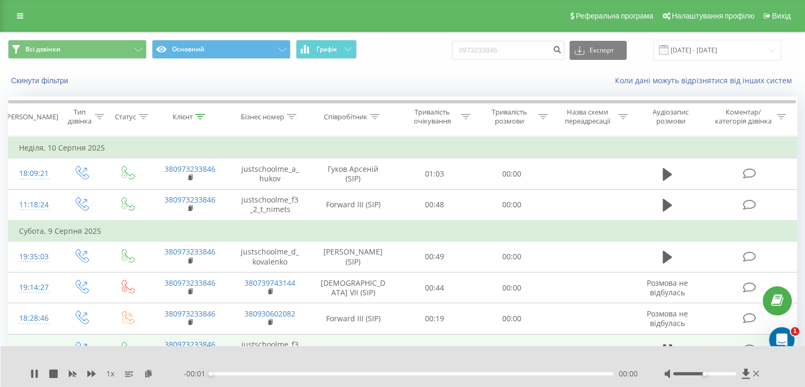
scroll to position [68, 0]
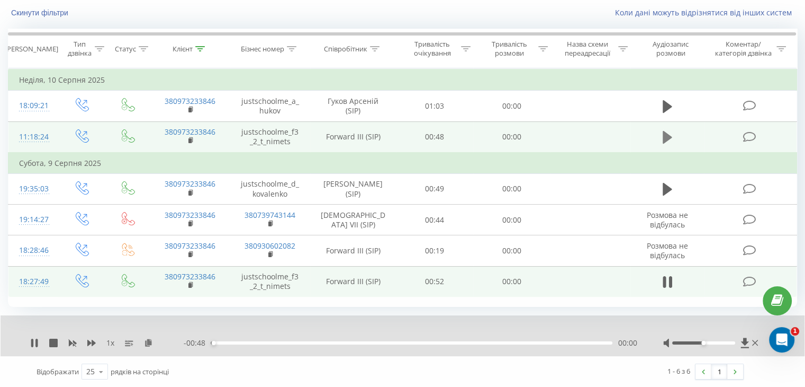
click at [668, 137] on icon at bounding box center [668, 137] width 10 height 13
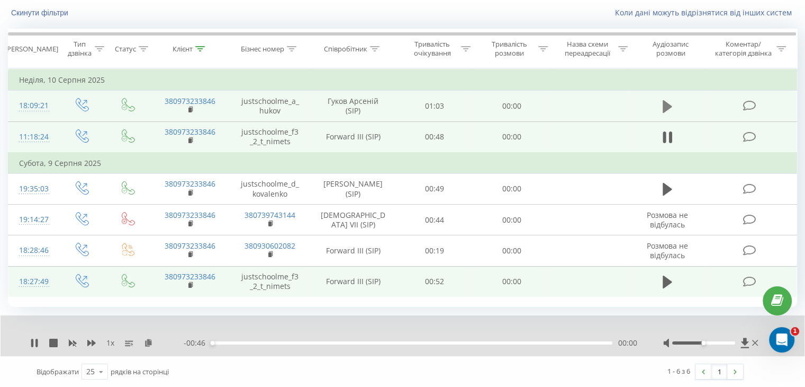
click at [665, 105] on icon at bounding box center [668, 106] width 10 height 13
click at [150, 338] on icon at bounding box center [148, 341] width 9 height 7
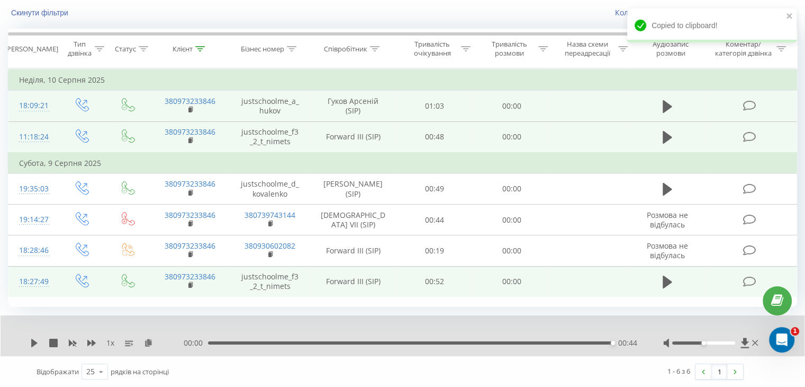
scroll to position [0, 0]
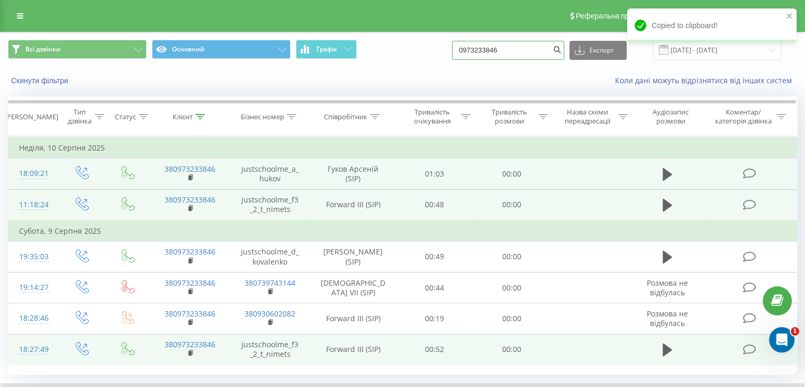
click at [555, 58] on input "0973233846" at bounding box center [508, 50] width 112 height 19
paste input "0971802204"
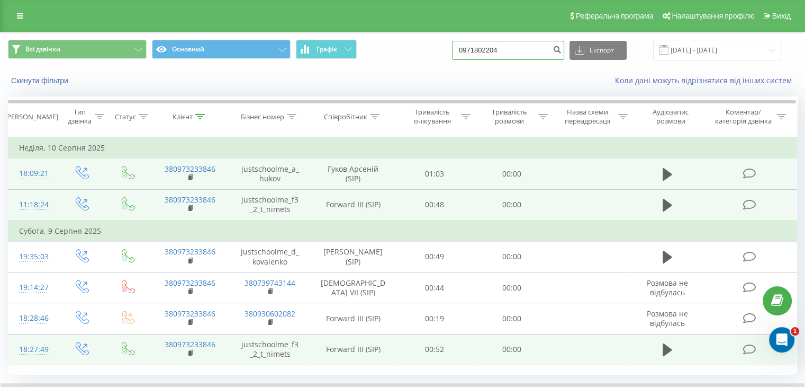
type input "0971802204"
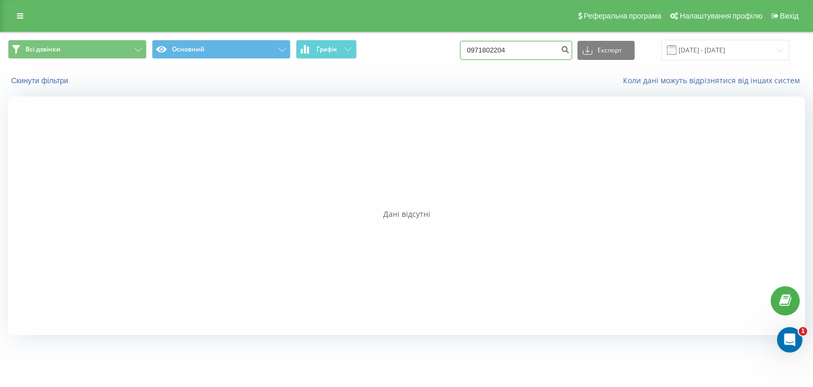
click at [540, 52] on input "0971802204" at bounding box center [516, 50] width 112 height 19
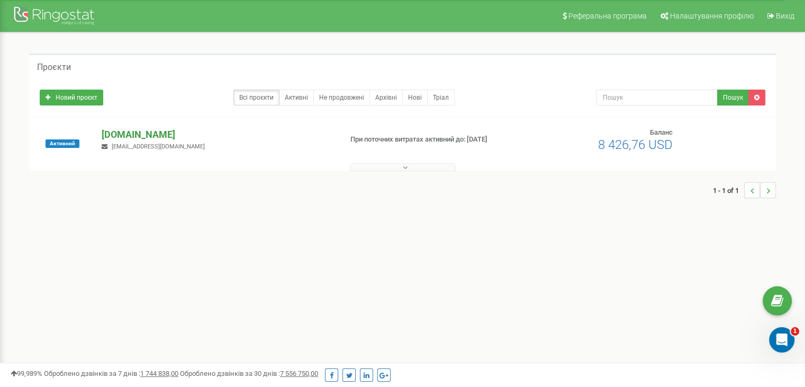
click at [140, 134] on p "[DOMAIN_NAME]" at bounding box center [217, 135] width 231 height 14
click at [141, 132] on p "[DOMAIN_NAME]" at bounding box center [217, 135] width 231 height 14
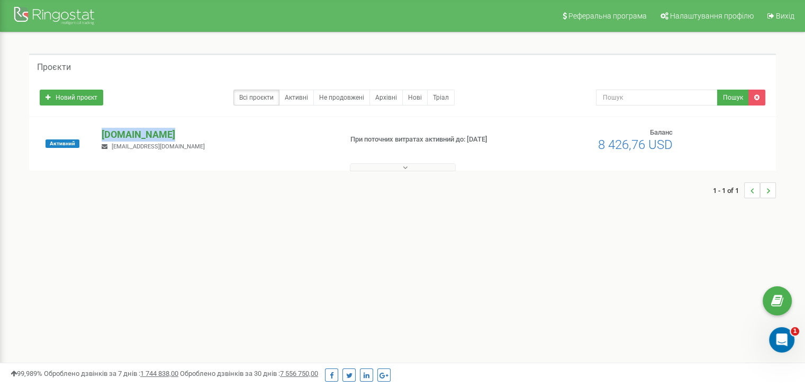
click at [141, 132] on p "[DOMAIN_NAME]" at bounding box center [217, 135] width 231 height 14
click at [223, 113] on div "Новий проєкт Всі проєкти Активні Не продовжені Архівні Нові Тріал Пошук" at bounding box center [402, 97] width 747 height 37
click at [157, 131] on p "[DOMAIN_NAME]" at bounding box center [217, 135] width 231 height 14
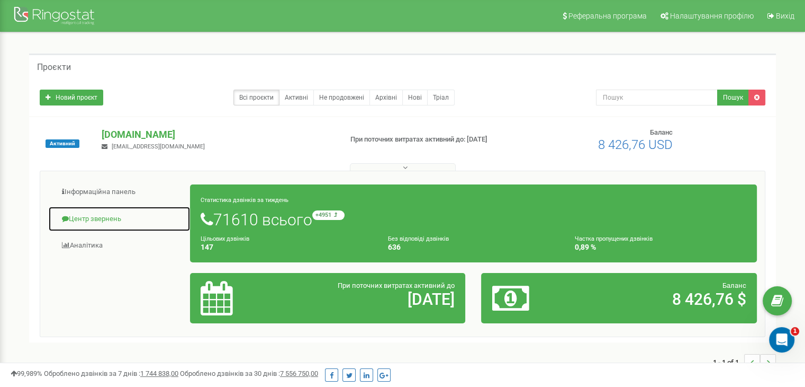
click at [131, 217] on link "Центр звернень" at bounding box center [119, 219] width 142 height 26
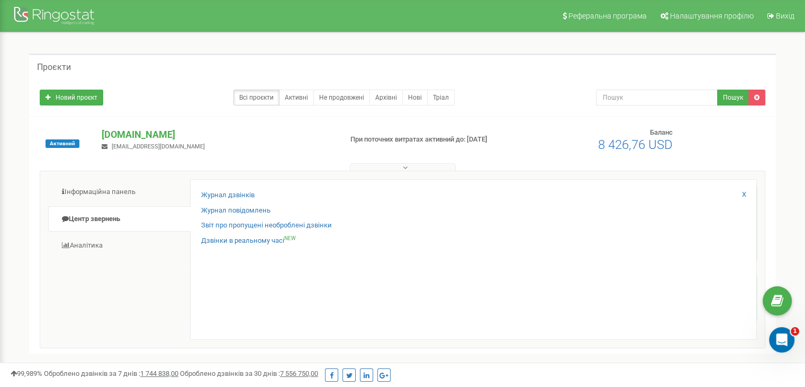
click at [222, 184] on div "Журнал дзвінків Журнал повідомлень Звіт про пропущені необроблені дзвінки Дзвін…" at bounding box center [473, 259] width 567 height 160
click at [229, 192] on link "Журнал дзвінків" at bounding box center [227, 195] width 53 height 10
click at [218, 196] on link "Журнал дзвінків" at bounding box center [227, 195] width 53 height 10
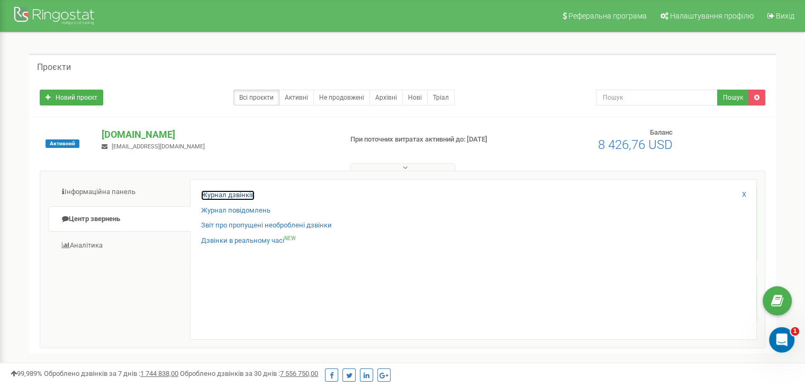
click at [218, 196] on link "Журнал дзвінків" at bounding box center [227, 195] width 53 height 10
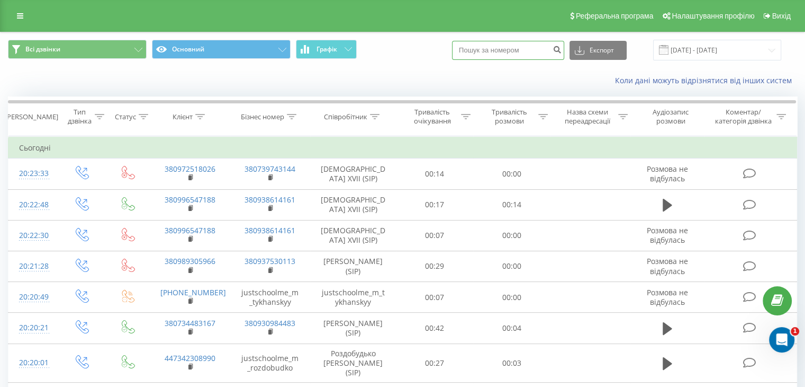
click at [524, 54] on input at bounding box center [508, 50] width 112 height 19
paste input "0971802204"
type input "0971802204"
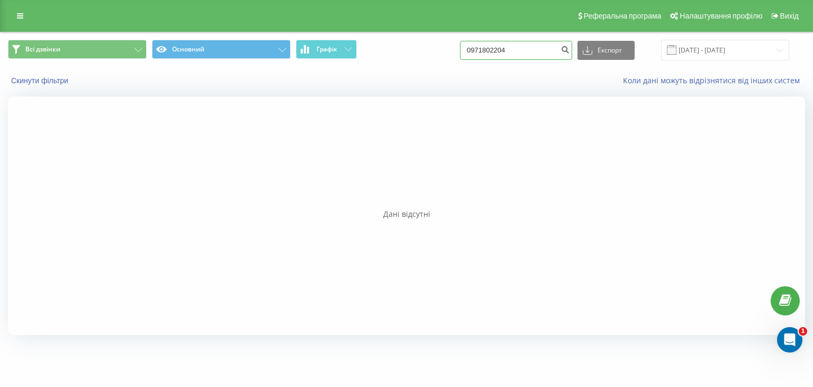
click at [532, 48] on input "0971802204" at bounding box center [516, 50] width 112 height 19
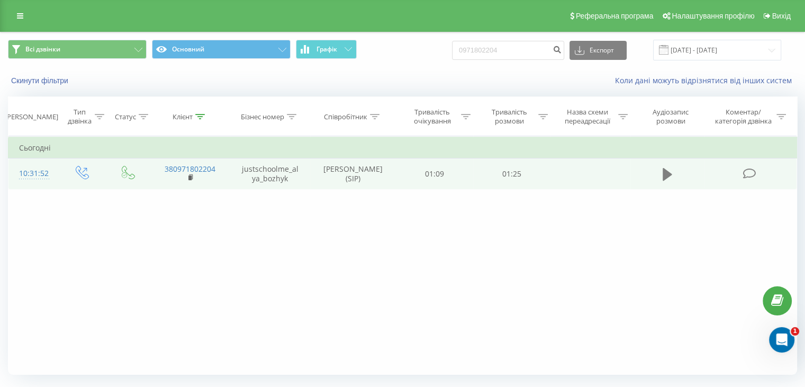
click at [666, 174] on icon at bounding box center [668, 174] width 10 height 13
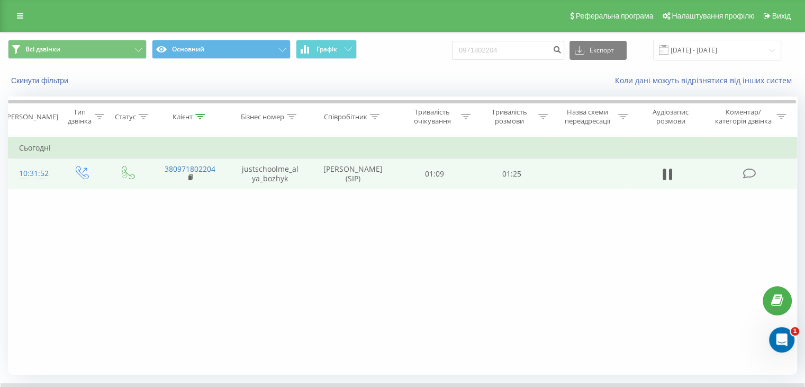
scroll to position [68, 0]
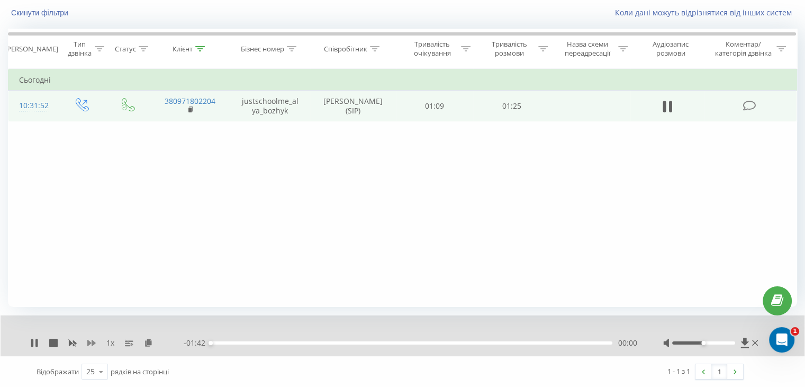
click at [91, 343] on icon at bounding box center [91, 342] width 8 height 8
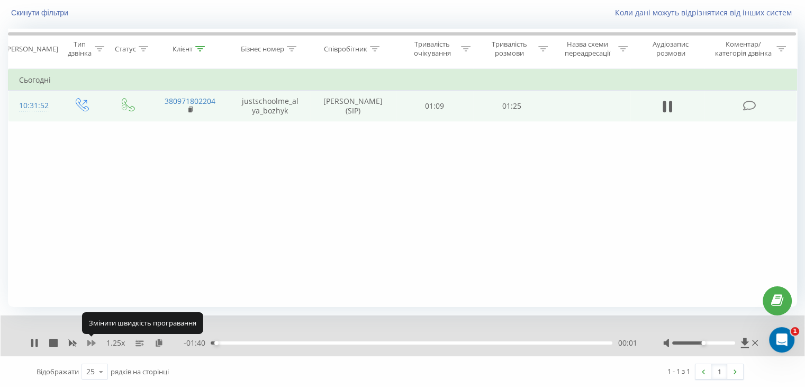
click at [91, 343] on icon at bounding box center [91, 342] width 8 height 8
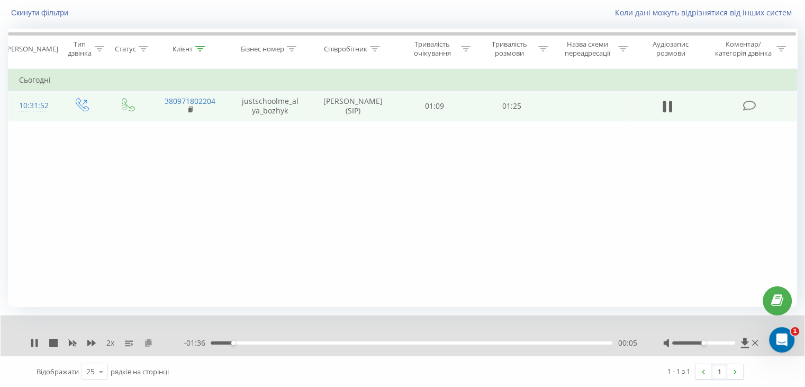
click at [147, 338] on icon at bounding box center [148, 341] width 9 height 7
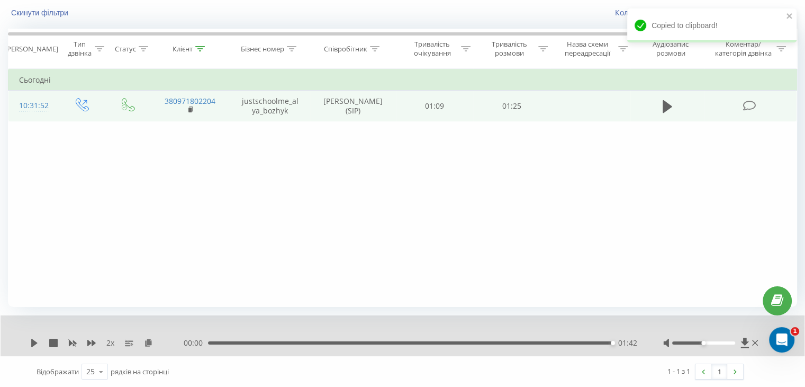
click at [37, 337] on div "2 x" at bounding box center [107, 342] width 154 height 11
click at [30, 342] on icon at bounding box center [34, 342] width 8 height 8
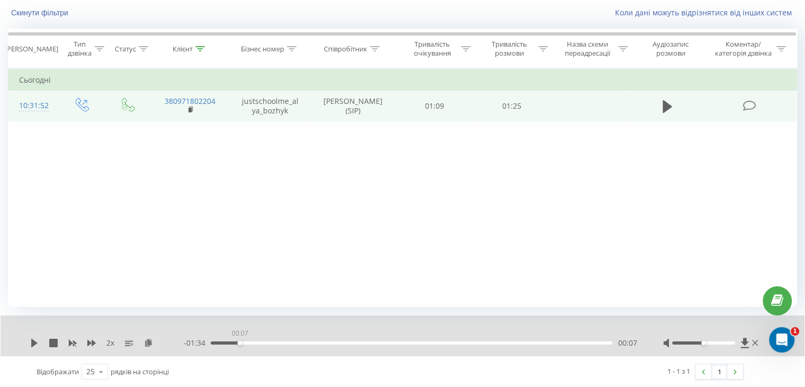
click at [237, 343] on div "00:07" at bounding box center [412, 342] width 402 height 3
click at [667, 100] on icon at bounding box center [668, 106] width 10 height 15
click at [434, 342] on div "00:56" at bounding box center [412, 342] width 402 height 3
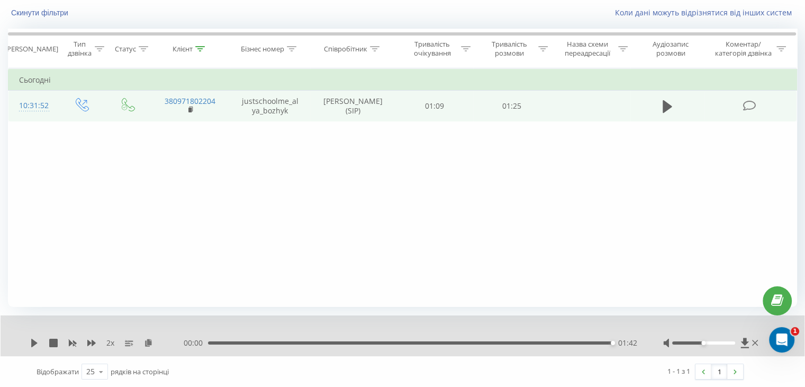
scroll to position [0, 0]
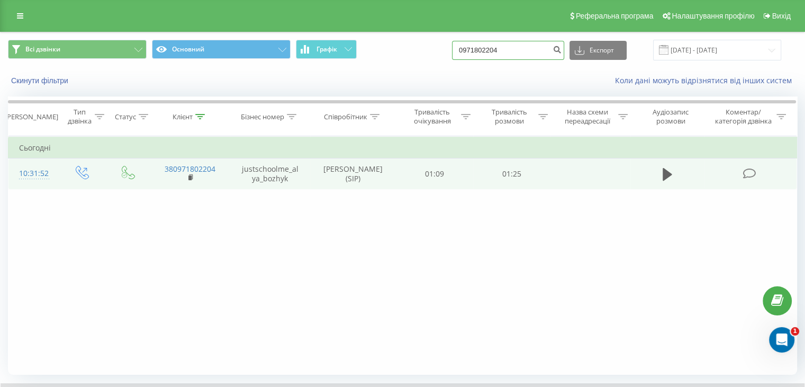
click at [542, 49] on input "0971802204" at bounding box center [508, 50] width 112 height 19
paste input "0679906207"
type input "0679906207"
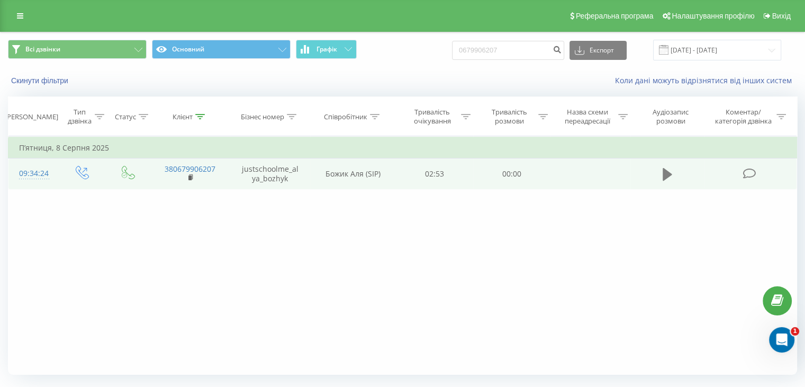
click at [664, 174] on icon at bounding box center [668, 174] width 10 height 13
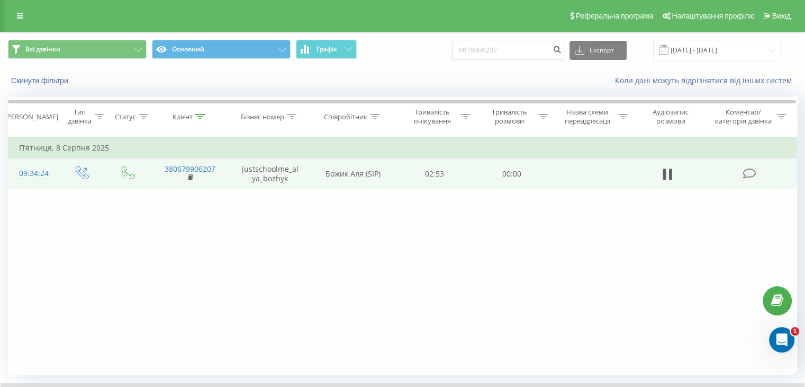
scroll to position [68, 0]
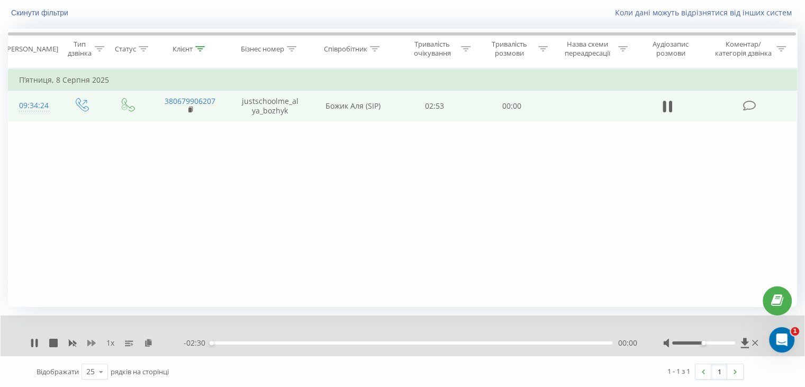
click at [89, 338] on icon at bounding box center [91, 342] width 8 height 8
click at [93, 342] on icon at bounding box center [91, 342] width 8 height 6
click at [89, 343] on icon at bounding box center [91, 342] width 8 height 6
click at [147, 339] on icon at bounding box center [148, 341] width 9 height 7
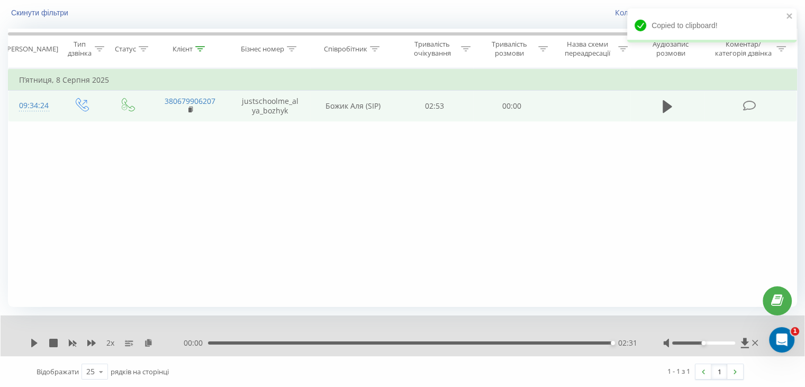
scroll to position [0, 0]
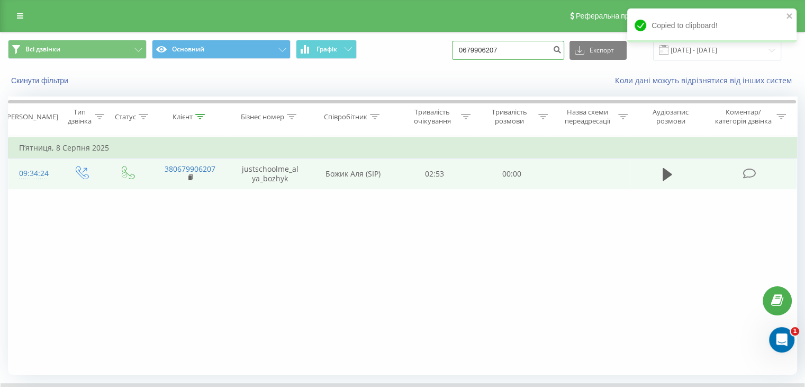
click at [554, 51] on input "0679906207" at bounding box center [508, 50] width 112 height 19
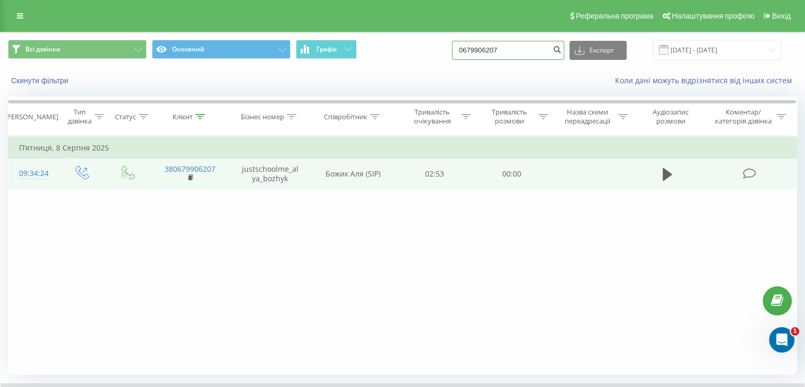
click at [554, 51] on input "0679906207" at bounding box center [508, 50] width 112 height 19
paste input "0951232286"
type input "0951232286"
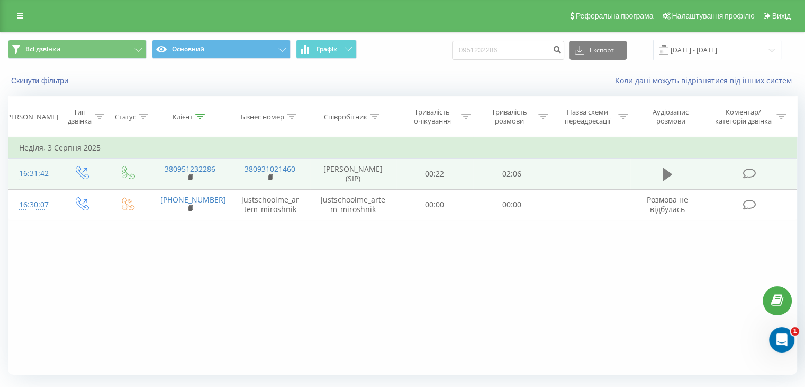
click at [670, 178] on icon at bounding box center [668, 174] width 10 height 15
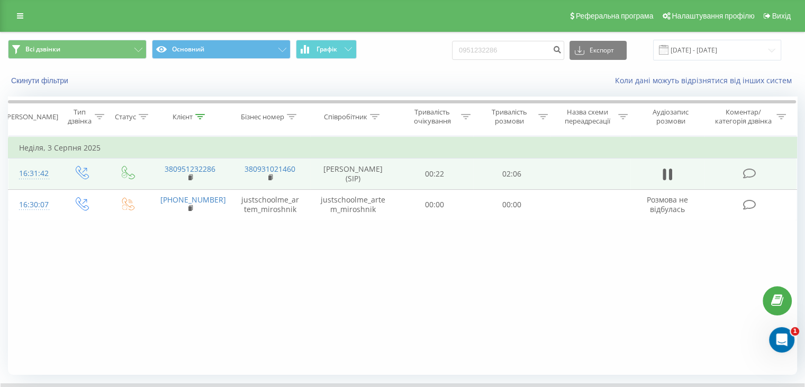
scroll to position [68, 0]
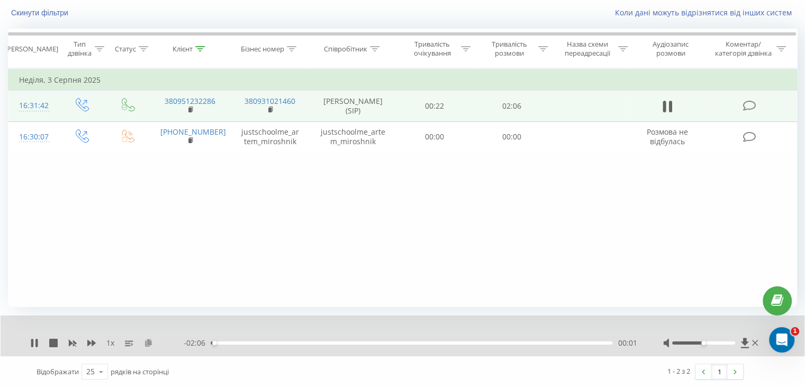
click at [151, 338] on icon at bounding box center [148, 341] width 9 height 7
click at [93, 342] on icon at bounding box center [91, 342] width 8 height 6
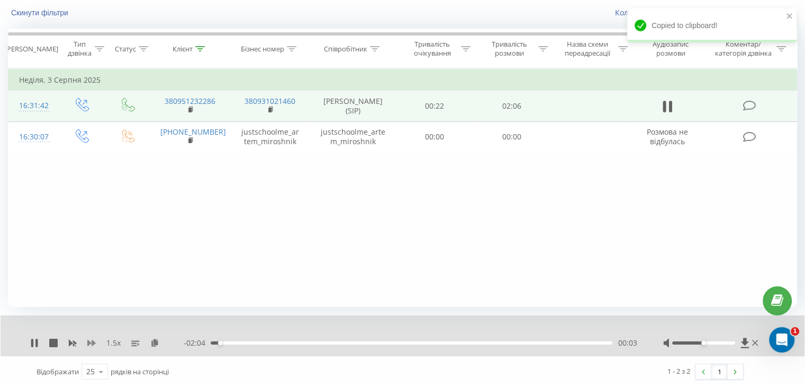
click at [93, 342] on icon at bounding box center [91, 342] width 8 height 6
click at [146, 341] on icon at bounding box center [148, 341] width 9 height 7
click at [431, 341] on div "01:10" at bounding box center [412, 342] width 402 height 3
click at [30, 341] on icon at bounding box center [34, 342] width 8 height 8
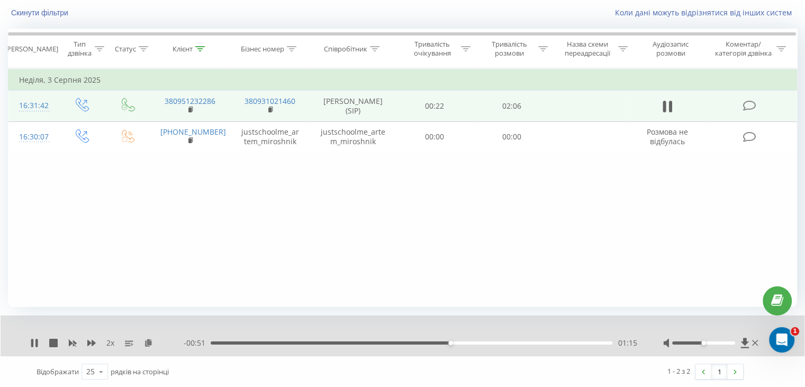
click at [394, 345] on div "- 00:51 01:15 01:15" at bounding box center [410, 342] width 453 height 11
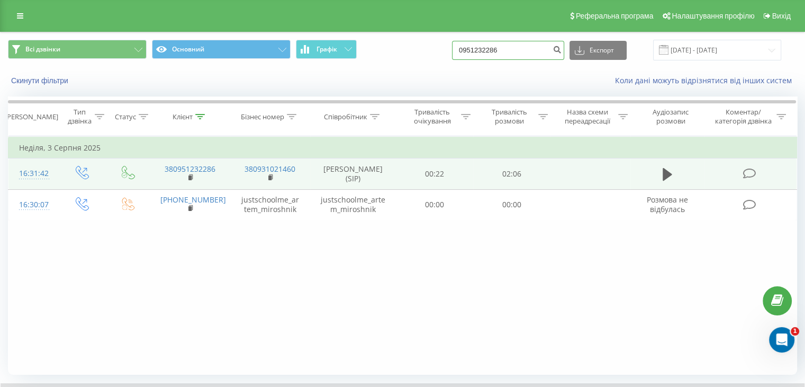
click at [542, 51] on input "0951232286" at bounding box center [508, 50] width 112 height 19
paste input "0664544987"
type input "0664544987"
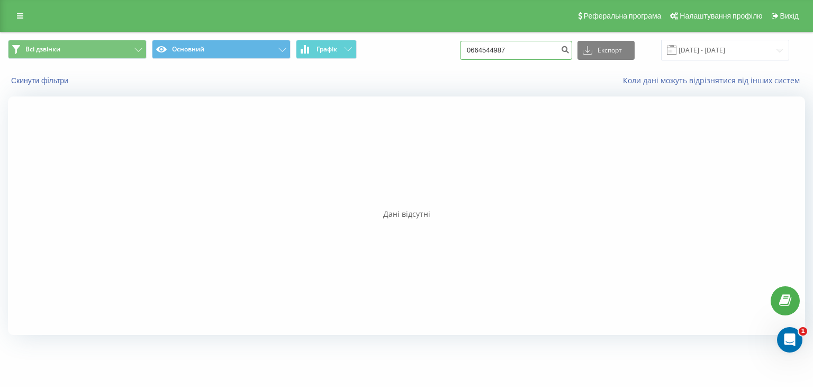
click at [525, 53] on input "0664544987" at bounding box center [516, 50] width 112 height 19
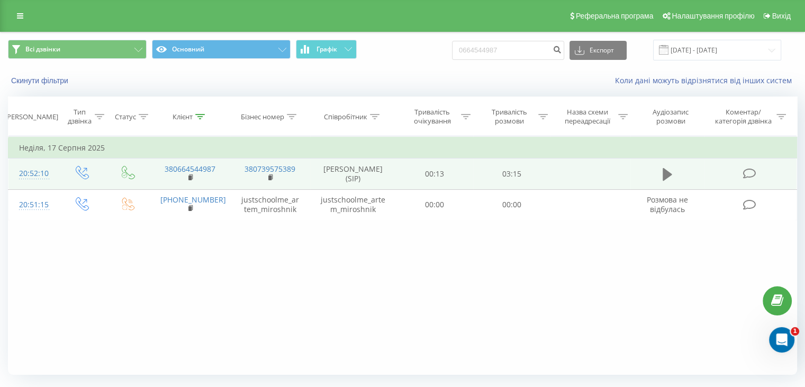
click at [661, 180] on button at bounding box center [668, 174] width 16 height 16
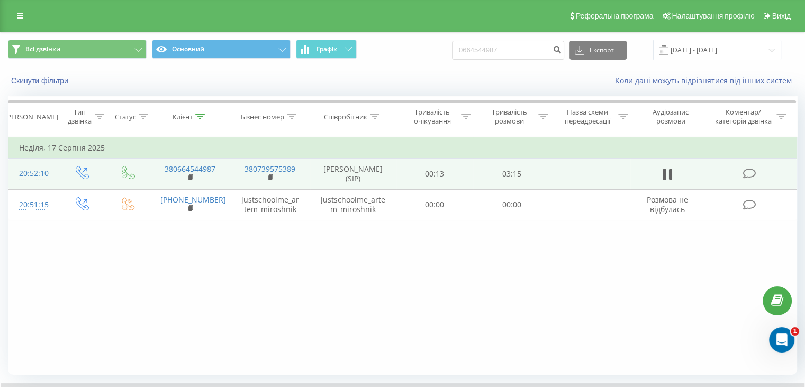
scroll to position [68, 0]
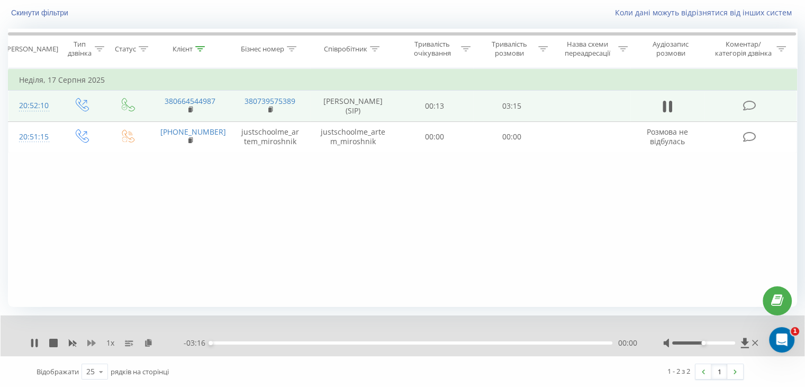
click at [93, 342] on icon at bounding box center [91, 342] width 8 height 6
click at [151, 340] on icon at bounding box center [154, 341] width 9 height 7
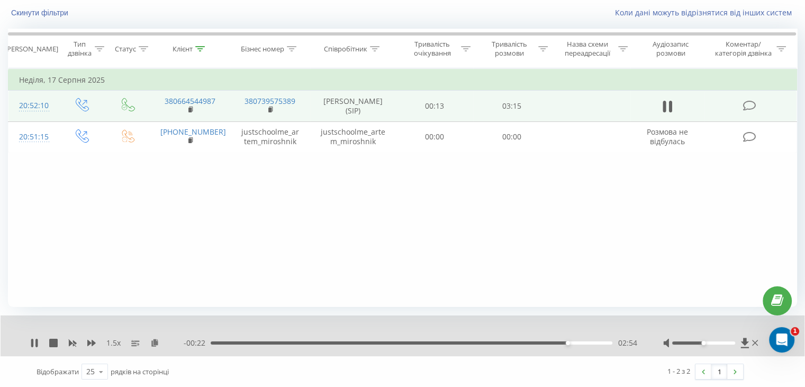
click at [92, 338] on icon at bounding box center [91, 342] width 8 height 8
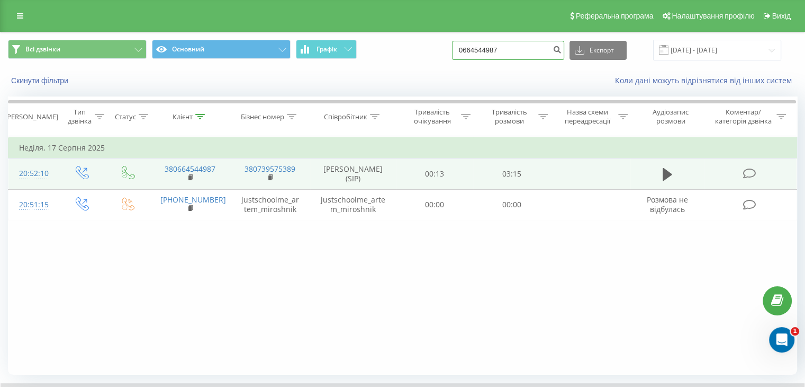
click at [521, 53] on input "0664544987" at bounding box center [508, 50] width 112 height 19
paste input "0668034420"
type input "0668034420"
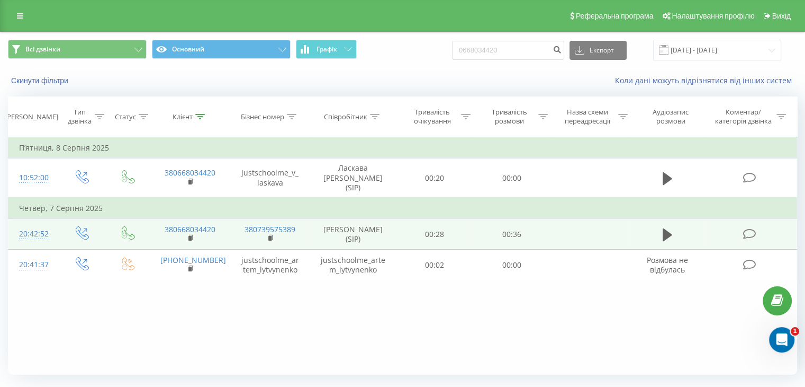
click at [658, 221] on td at bounding box center [668, 234] width 74 height 31
click at [663, 227] on icon at bounding box center [668, 234] width 10 height 15
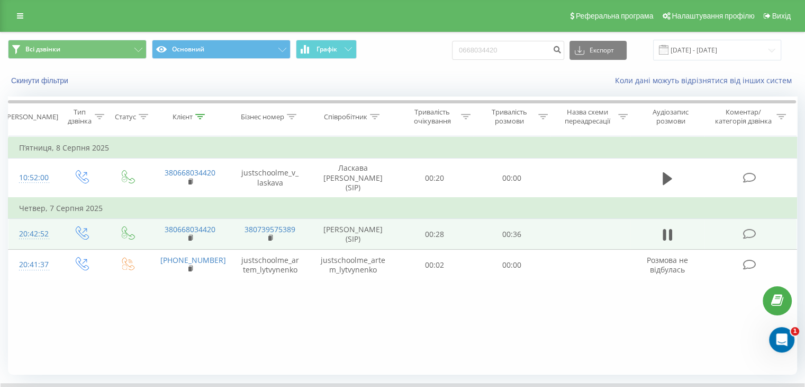
scroll to position [68, 0]
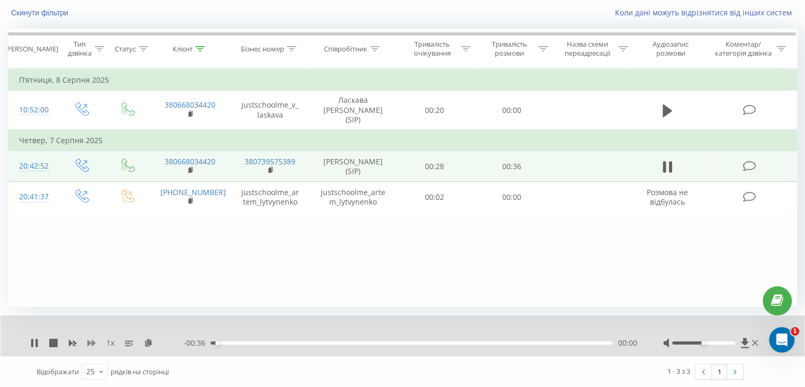
click at [94, 340] on icon at bounding box center [91, 342] width 8 height 8
click at [157, 342] on icon at bounding box center [159, 341] width 9 height 7
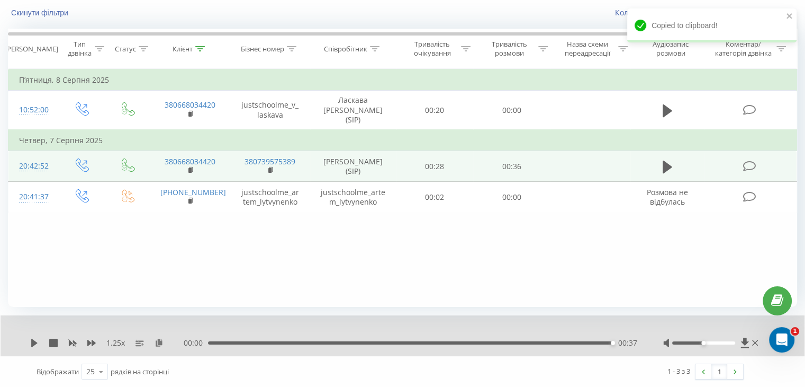
scroll to position [0, 0]
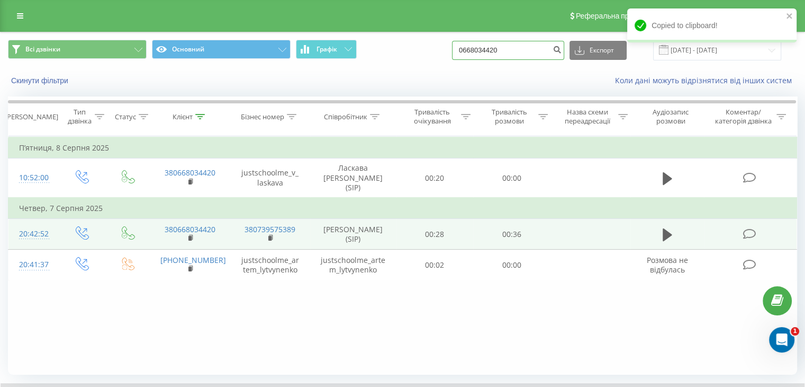
click at [540, 47] on input "0668034420" at bounding box center [508, 50] width 112 height 19
paste input "0971379464"
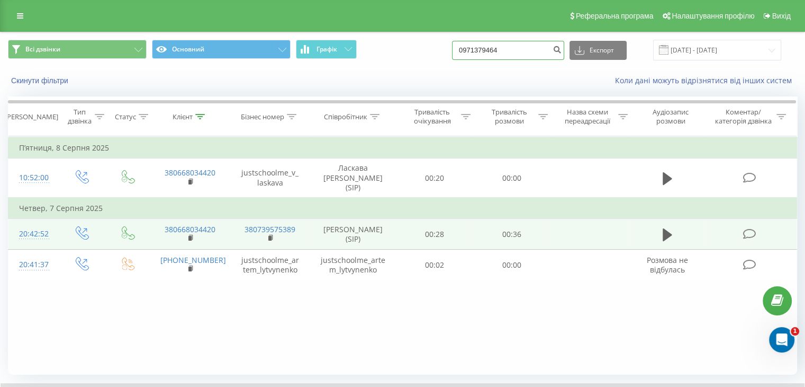
type input "0971379464"
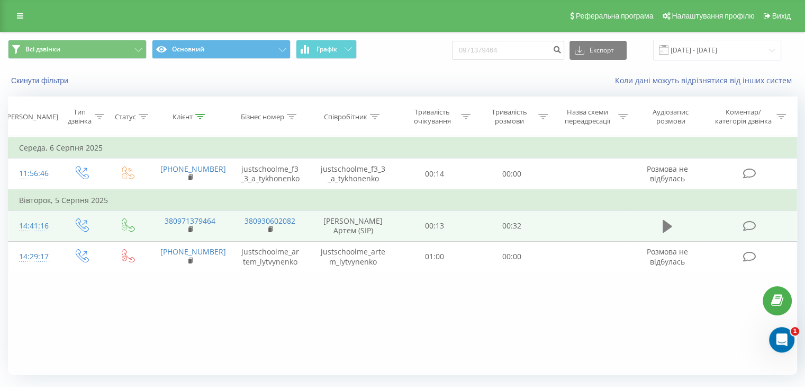
click at [668, 230] on icon at bounding box center [668, 226] width 10 height 15
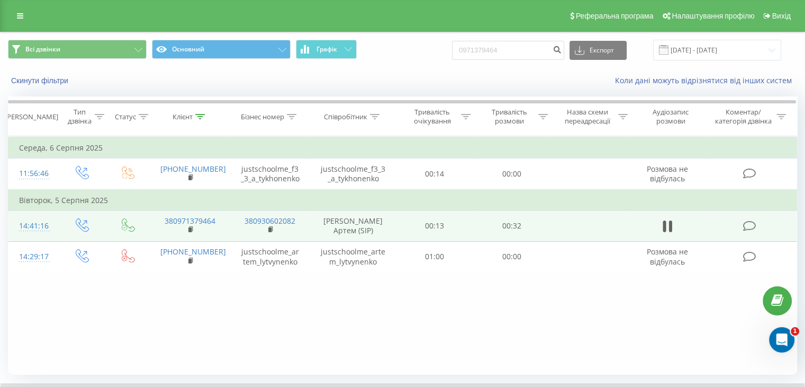
scroll to position [68, 0]
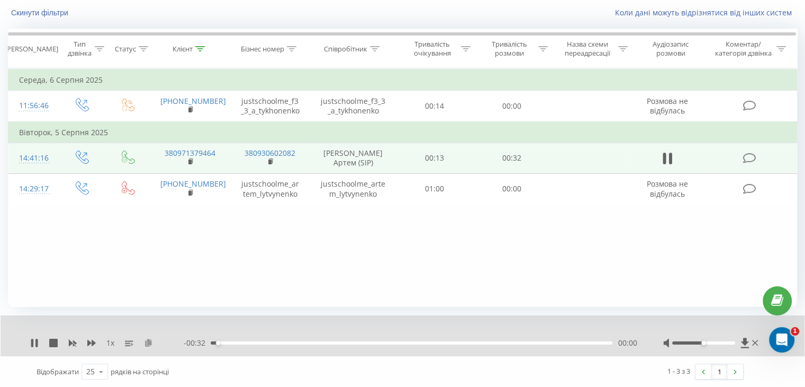
click at [146, 343] on icon at bounding box center [148, 341] width 9 height 7
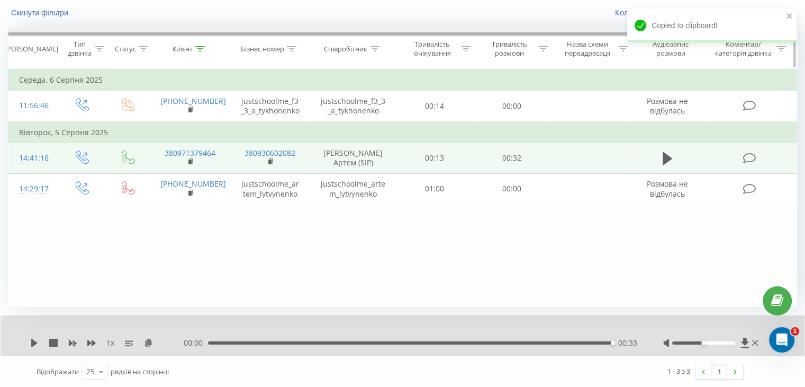
scroll to position [0, 0]
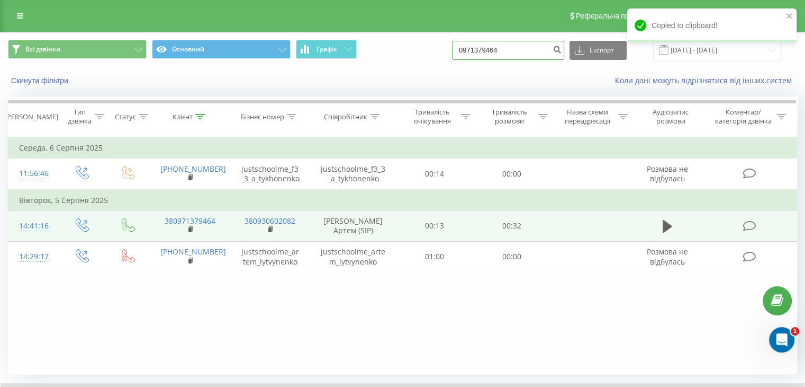
click at [530, 59] on input "0971379464" at bounding box center [508, 50] width 112 height 19
paste input "0964686206"
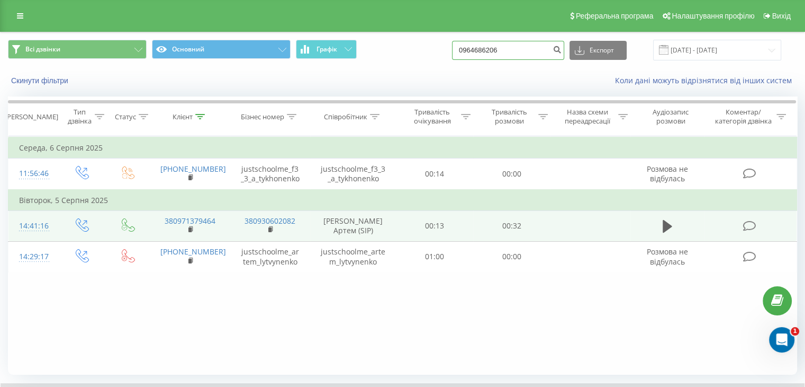
type input "0964686206"
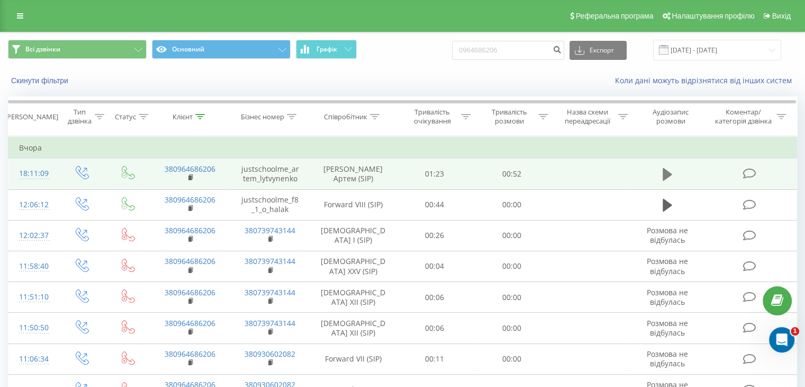
click at [674, 172] on button at bounding box center [668, 174] width 16 height 16
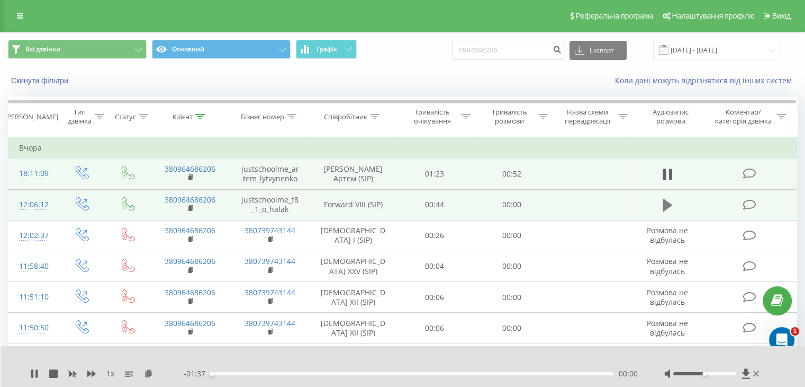
click at [663, 206] on icon at bounding box center [668, 205] width 10 height 13
click at [666, 175] on icon at bounding box center [668, 174] width 10 height 13
click at [92, 373] on icon at bounding box center [91, 373] width 8 height 6
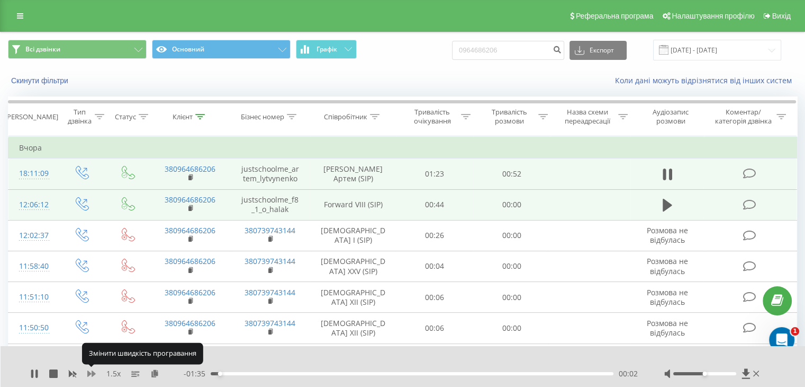
click at [92, 373] on icon at bounding box center [91, 373] width 8 height 6
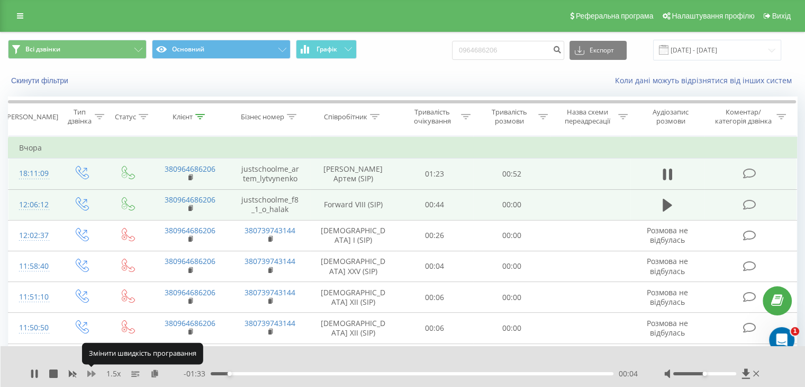
click at [92, 373] on icon at bounding box center [91, 373] width 8 height 6
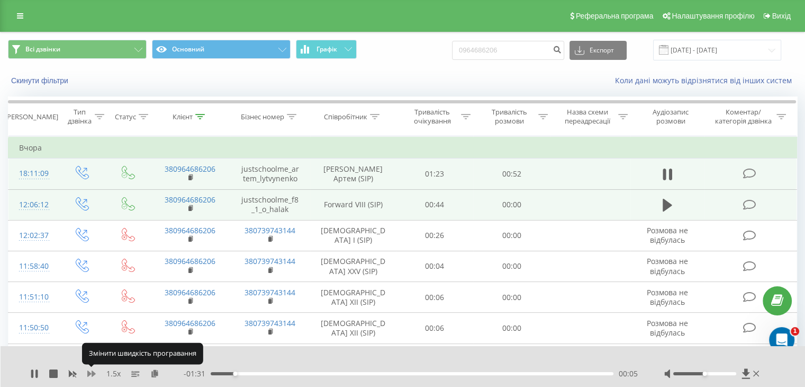
click at [92, 373] on icon at bounding box center [91, 373] width 8 height 6
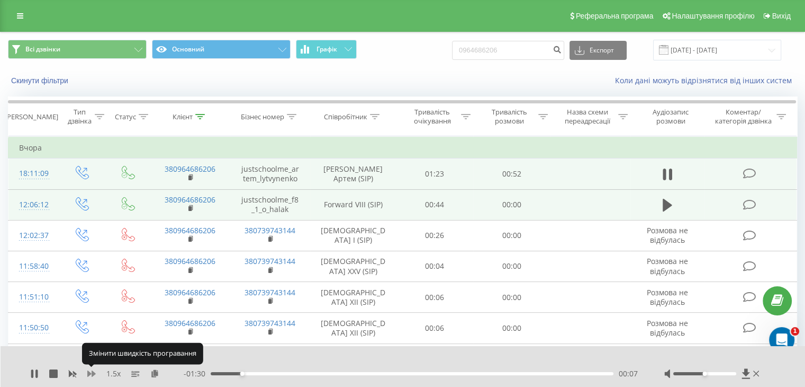
click at [92, 373] on icon at bounding box center [91, 373] width 8 height 6
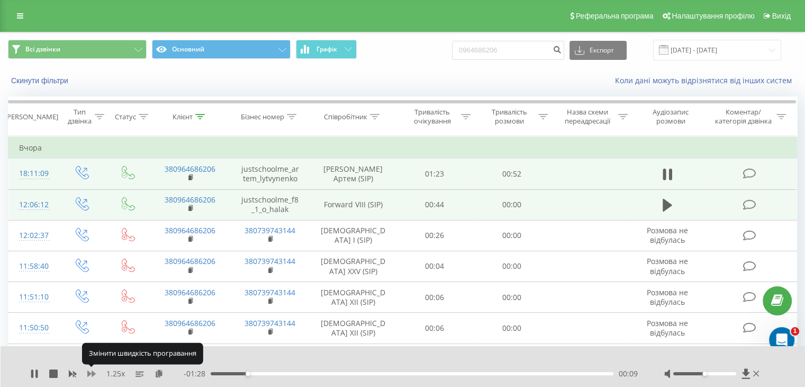
click at [92, 373] on icon at bounding box center [91, 373] width 8 height 6
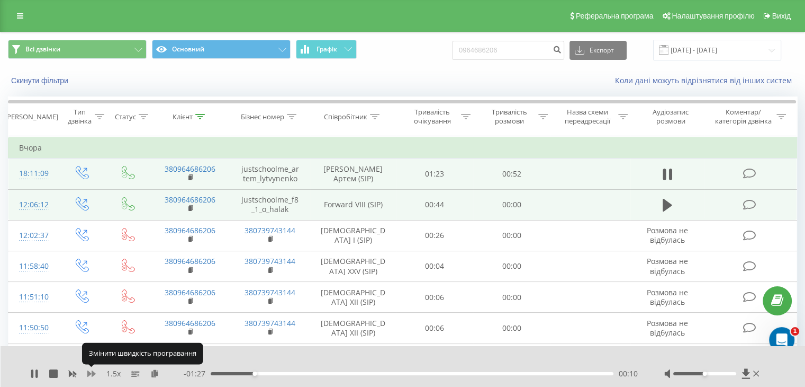
click at [92, 373] on icon at bounding box center [91, 373] width 8 height 6
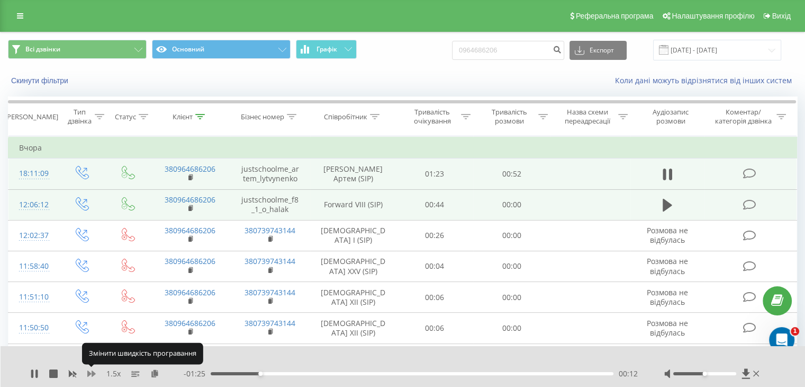
click at [92, 373] on icon at bounding box center [91, 373] width 8 height 6
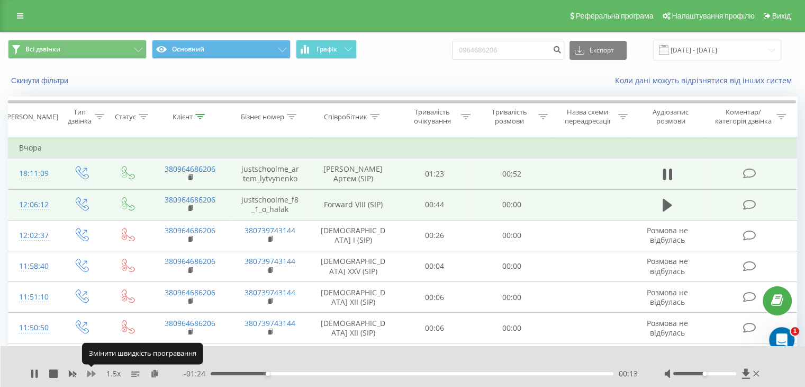
click at [92, 373] on icon at bounding box center [91, 373] width 8 height 6
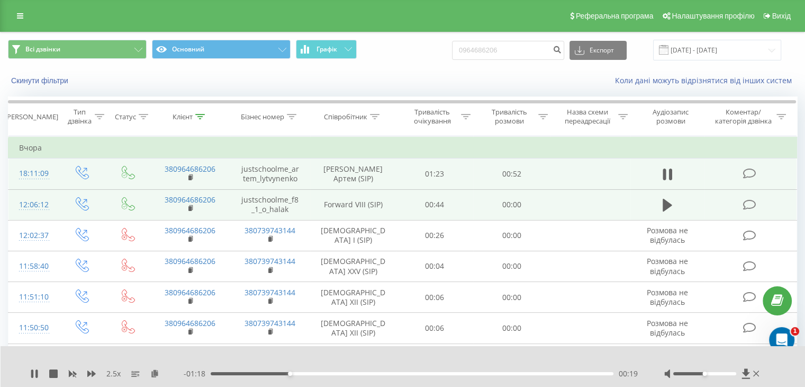
click at [149, 372] on div "2.5 x" at bounding box center [107, 373] width 154 height 11
click at [153, 372] on icon at bounding box center [154, 372] width 9 height 7
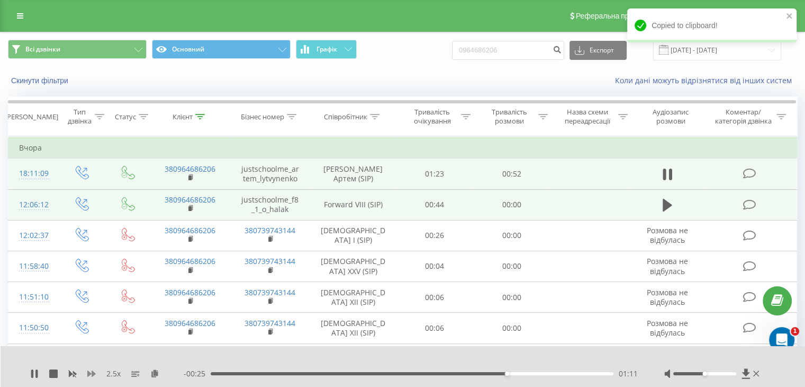
click at [94, 375] on icon at bounding box center [91, 373] width 8 height 8
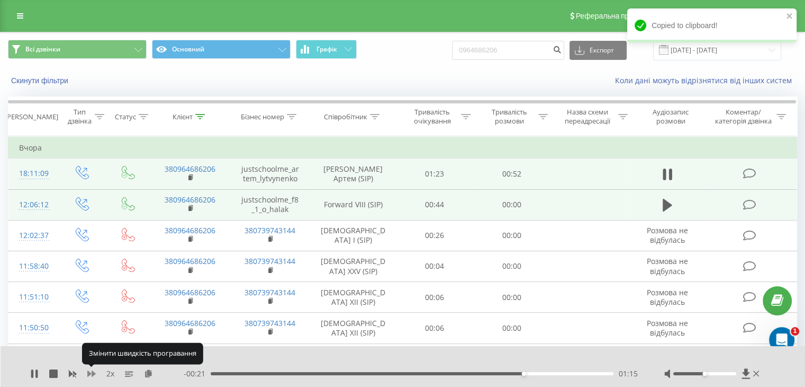
click at [94, 375] on icon at bounding box center [91, 373] width 8 height 8
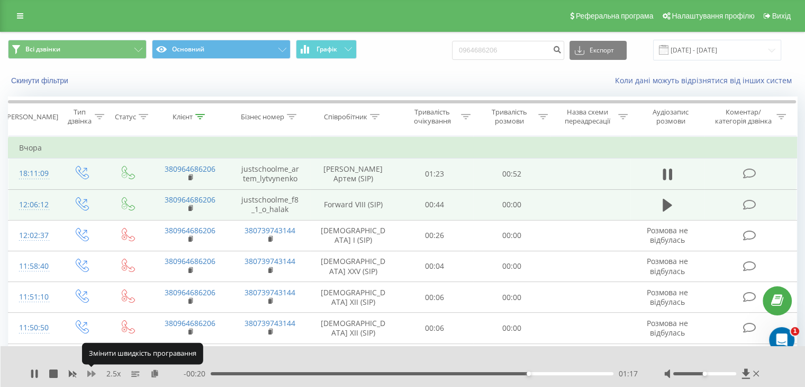
click at [94, 375] on icon at bounding box center [91, 373] width 8 height 8
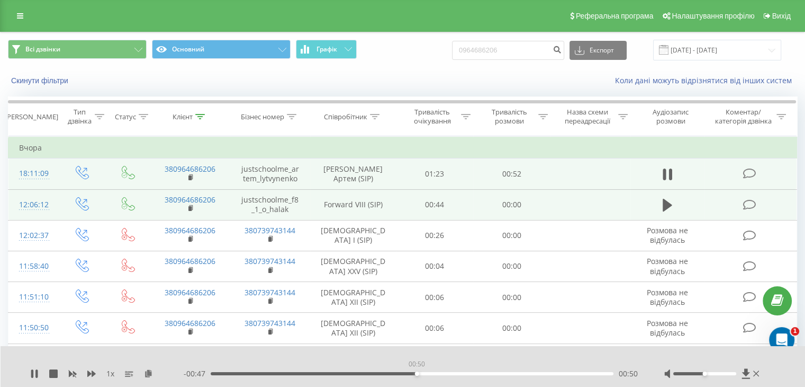
click at [417, 374] on div "00:50" at bounding box center [412, 373] width 403 height 3
